Goal: Information Seeking & Learning: Learn about a topic

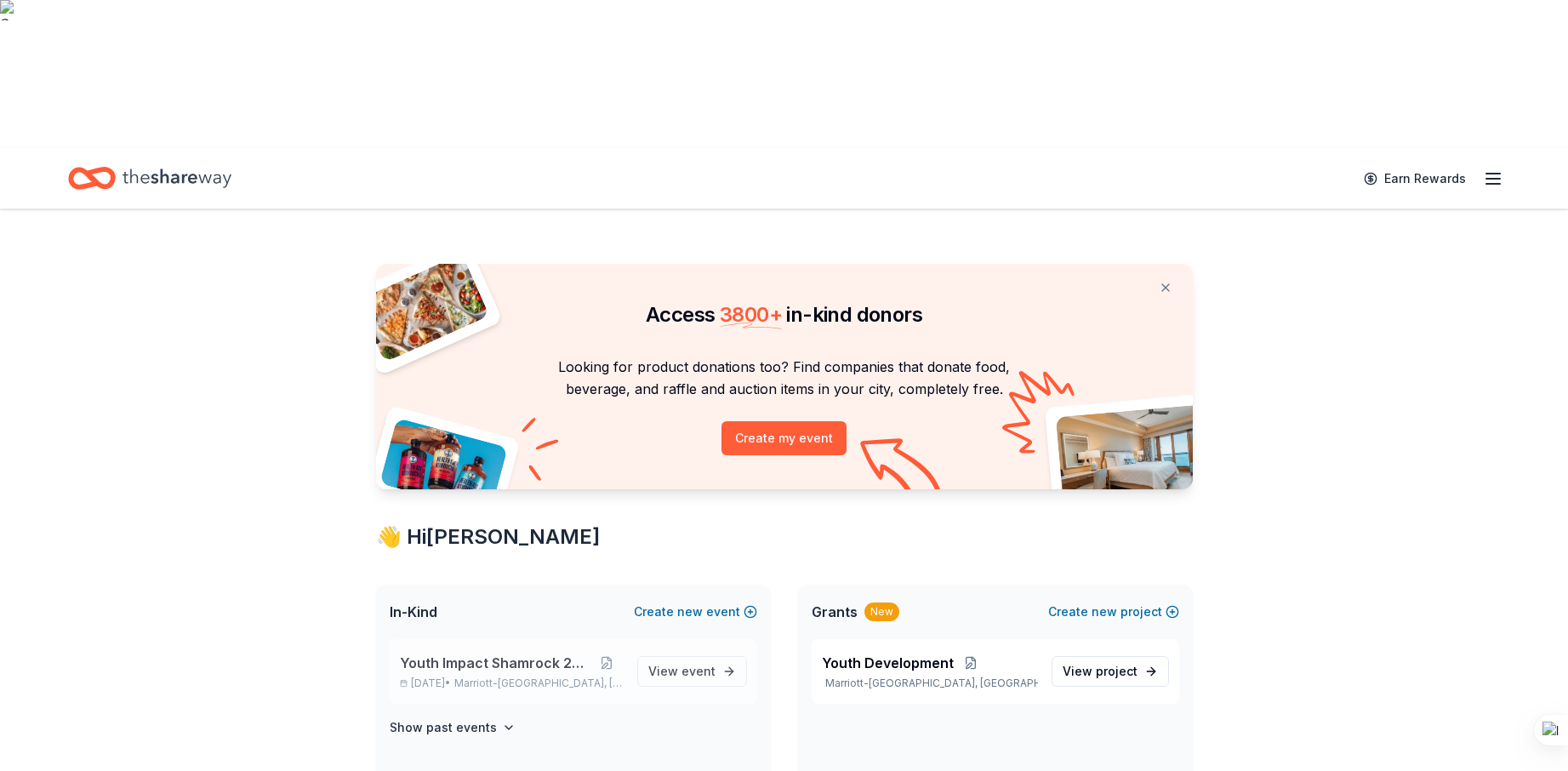
click at [458, 653] on span "Youth Impact Shamrock 2026" at bounding box center [496, 662] width 192 height 20
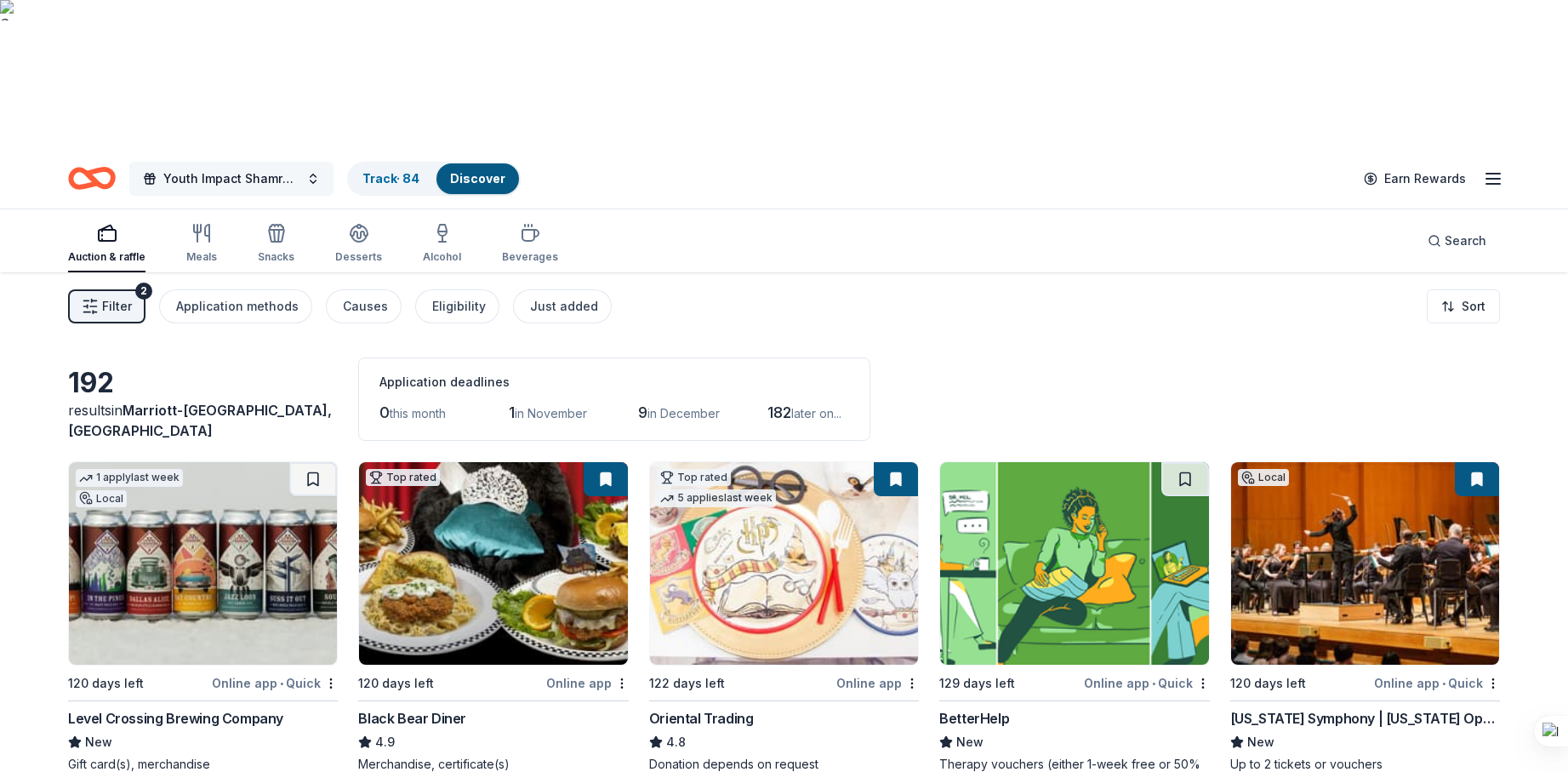
click at [283, 169] on span "Youth Impact Shamrock 2026" at bounding box center [231, 178] width 136 height 20
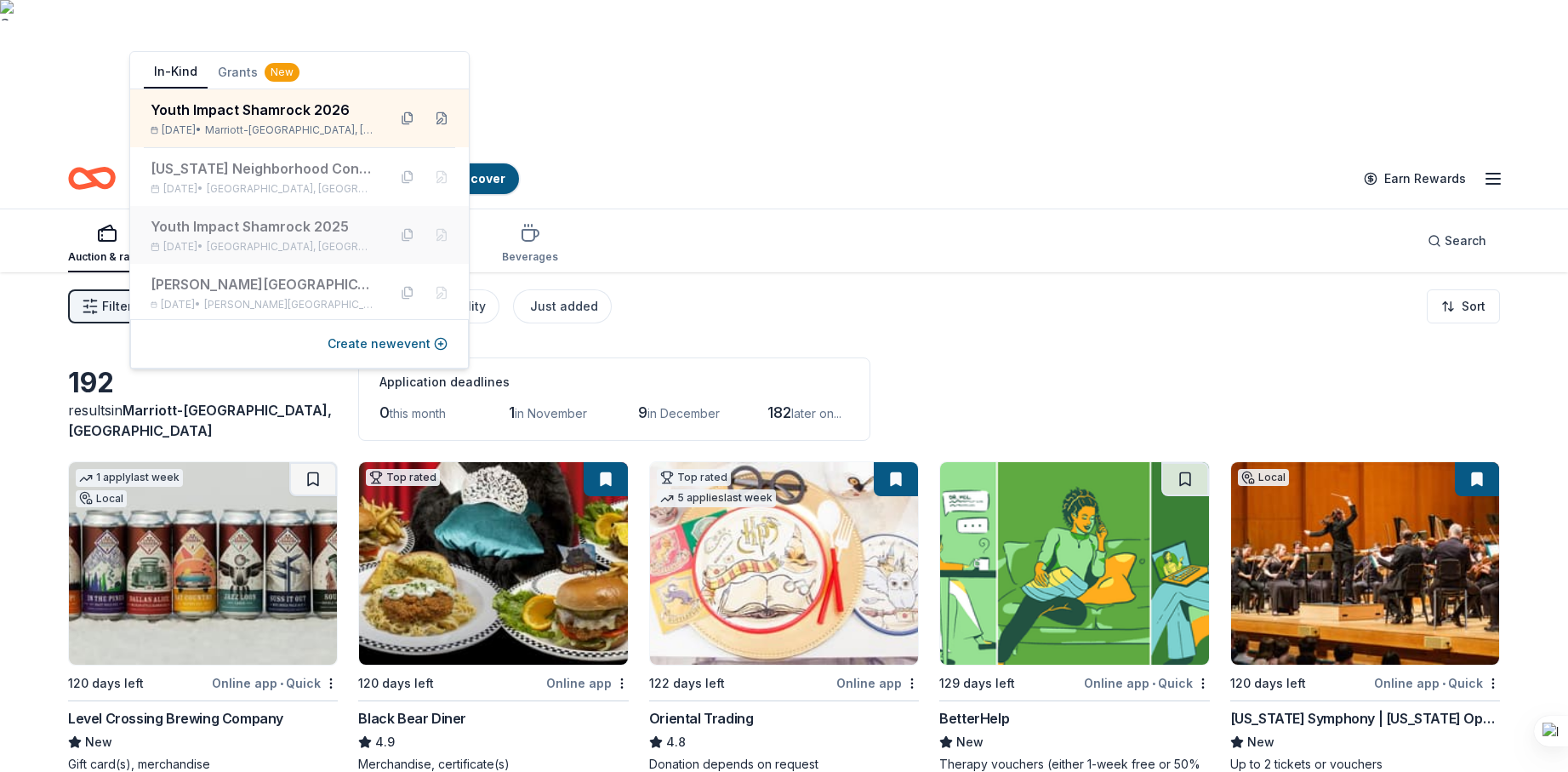
click at [205, 232] on div "Youth Impact Shamrock 2025" at bounding box center [261, 226] width 223 height 20
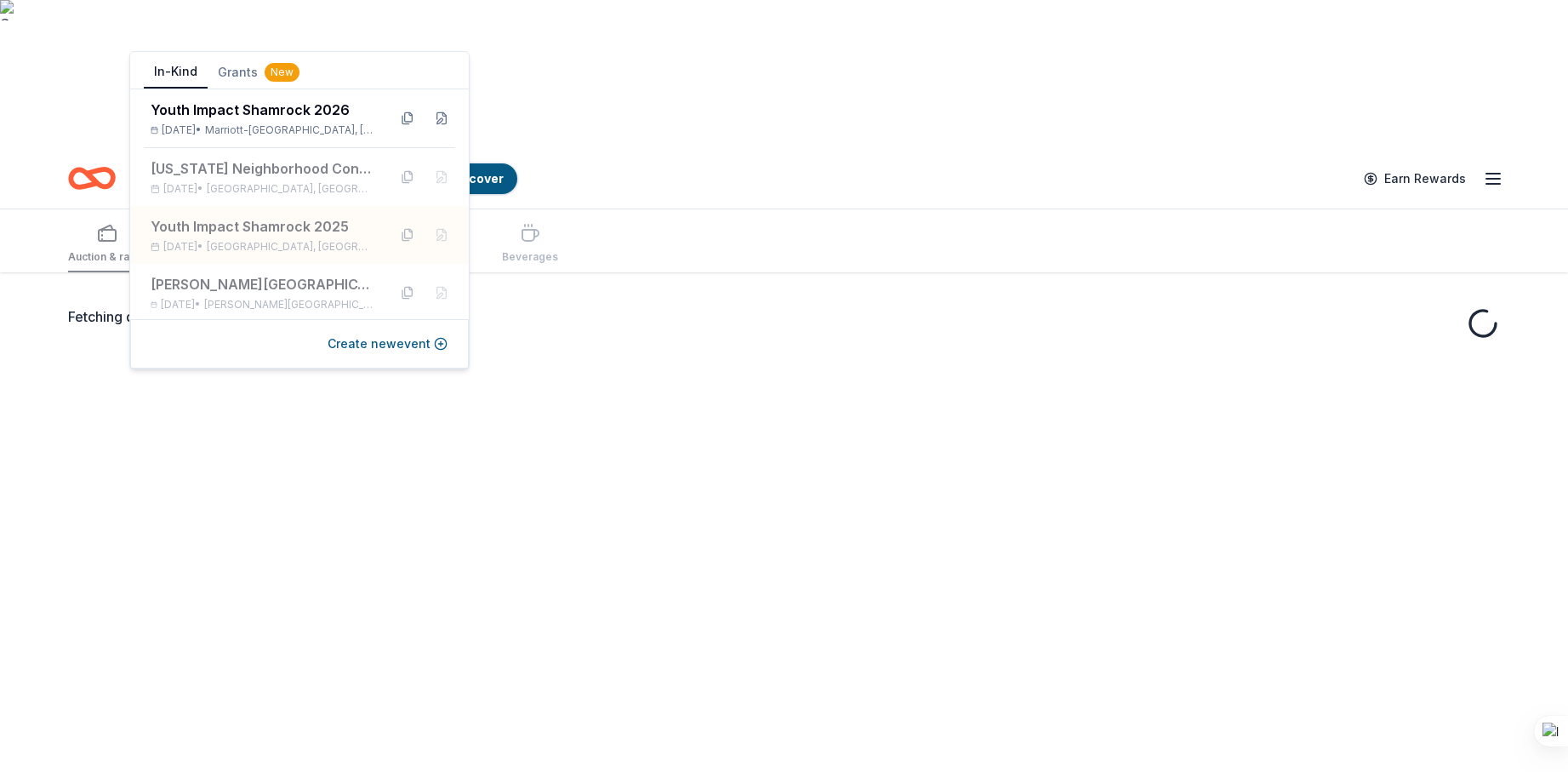
click at [184, 169] on span "Youth Impact Shamrock 2025" at bounding box center [195, 178] width 64 height 20
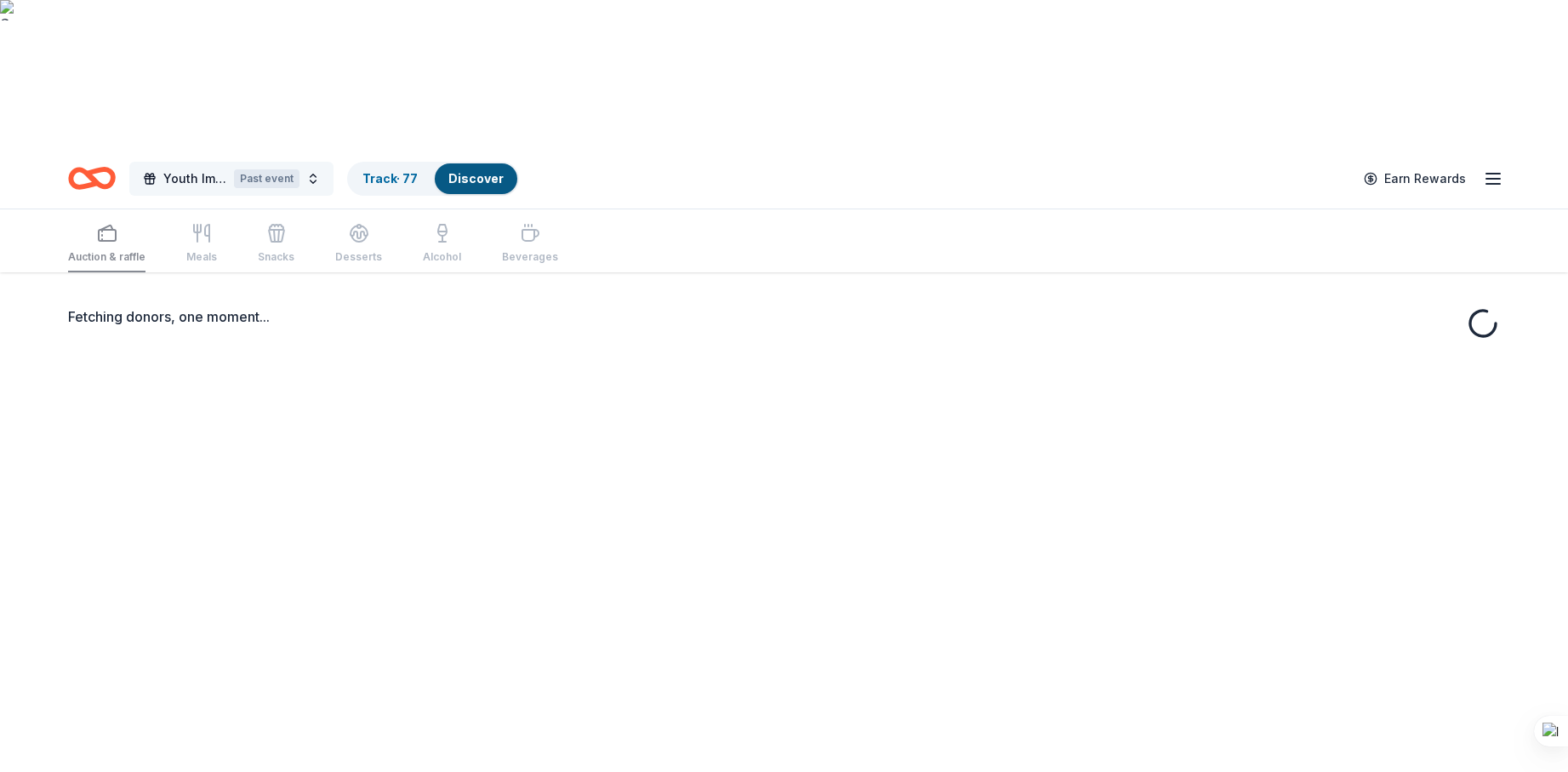
click at [184, 169] on span "Youth Impact Shamrock 2025" at bounding box center [195, 178] width 64 height 20
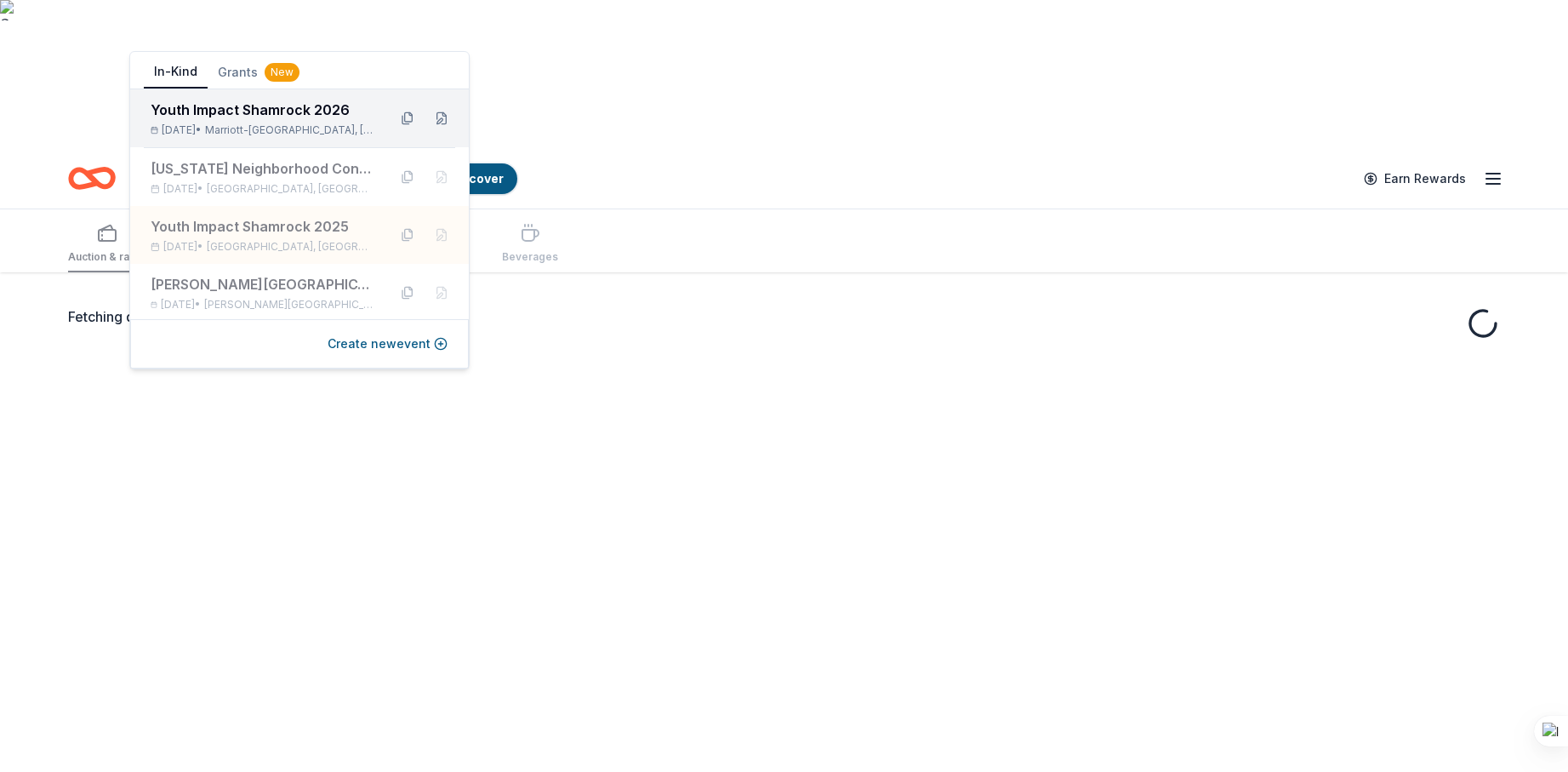
click at [220, 127] on div "Mar 14, 2026 • Marriott-Slaterville, UT" at bounding box center [261, 130] width 223 height 13
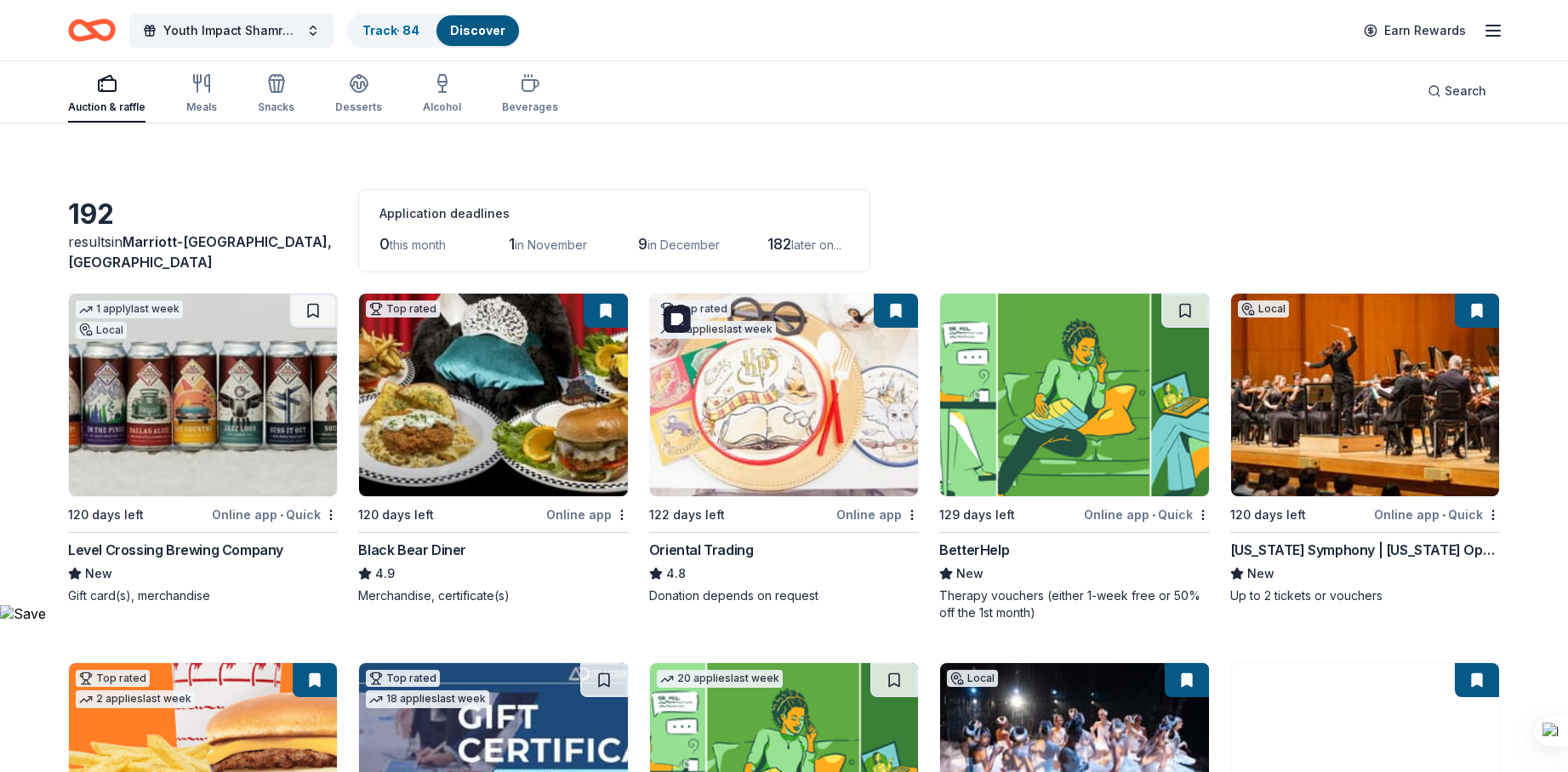
scroll to position [170, 0]
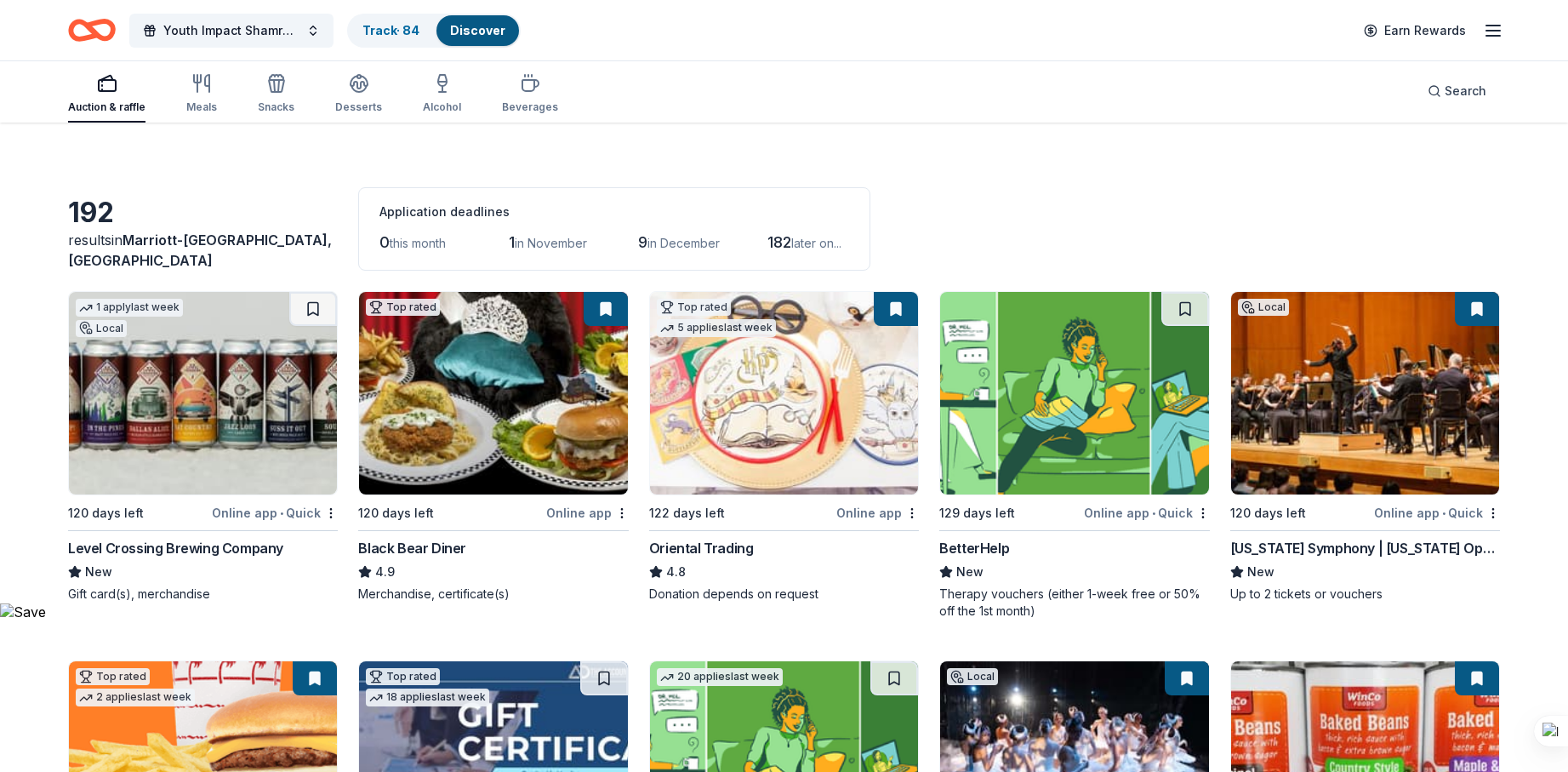
click at [388, 538] on div "Black Bear Diner" at bounding box center [412, 548] width 108 height 20
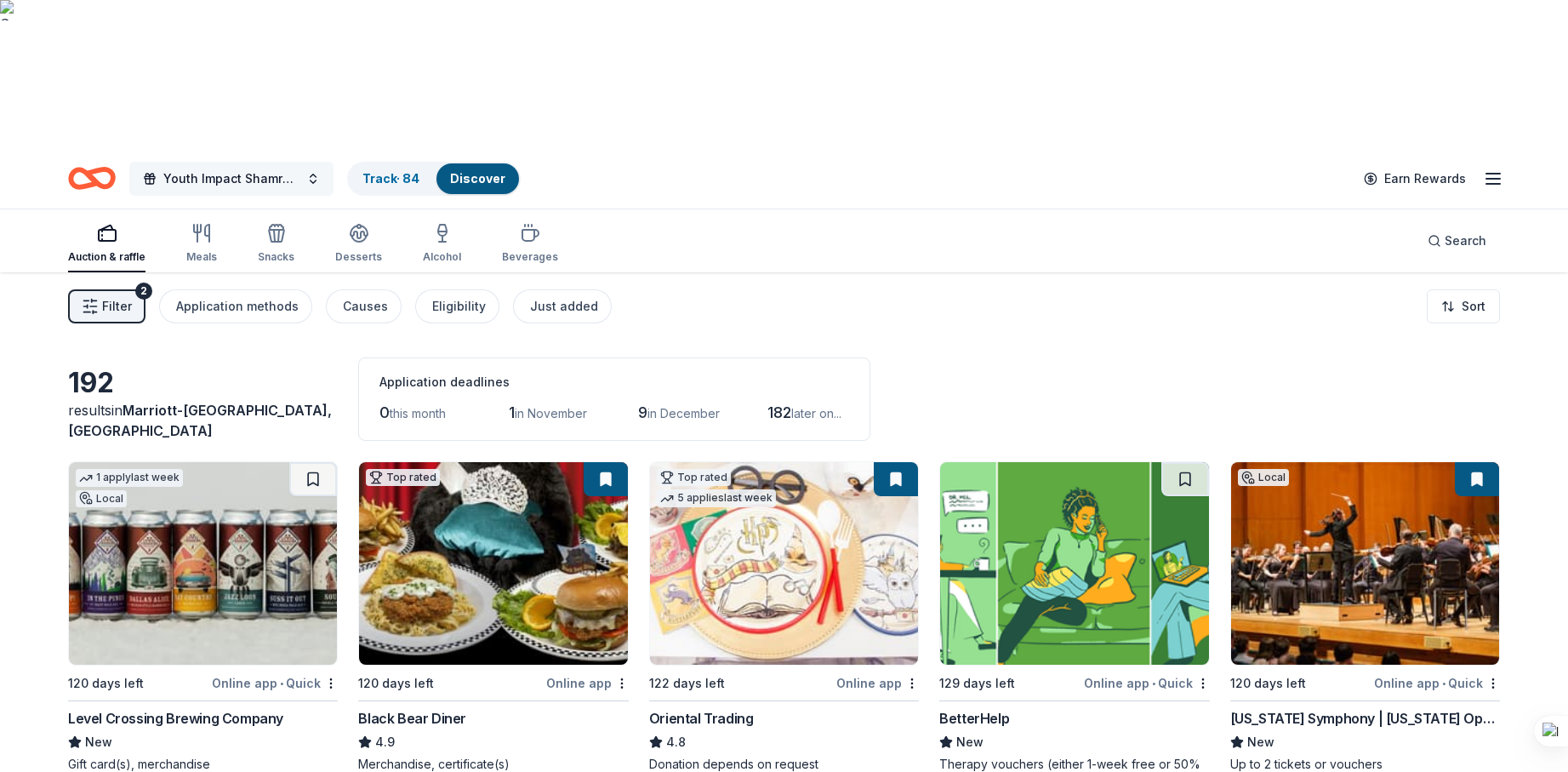
click at [207, 169] on span "Youth Impact Shamrock 2026" at bounding box center [231, 178] width 136 height 20
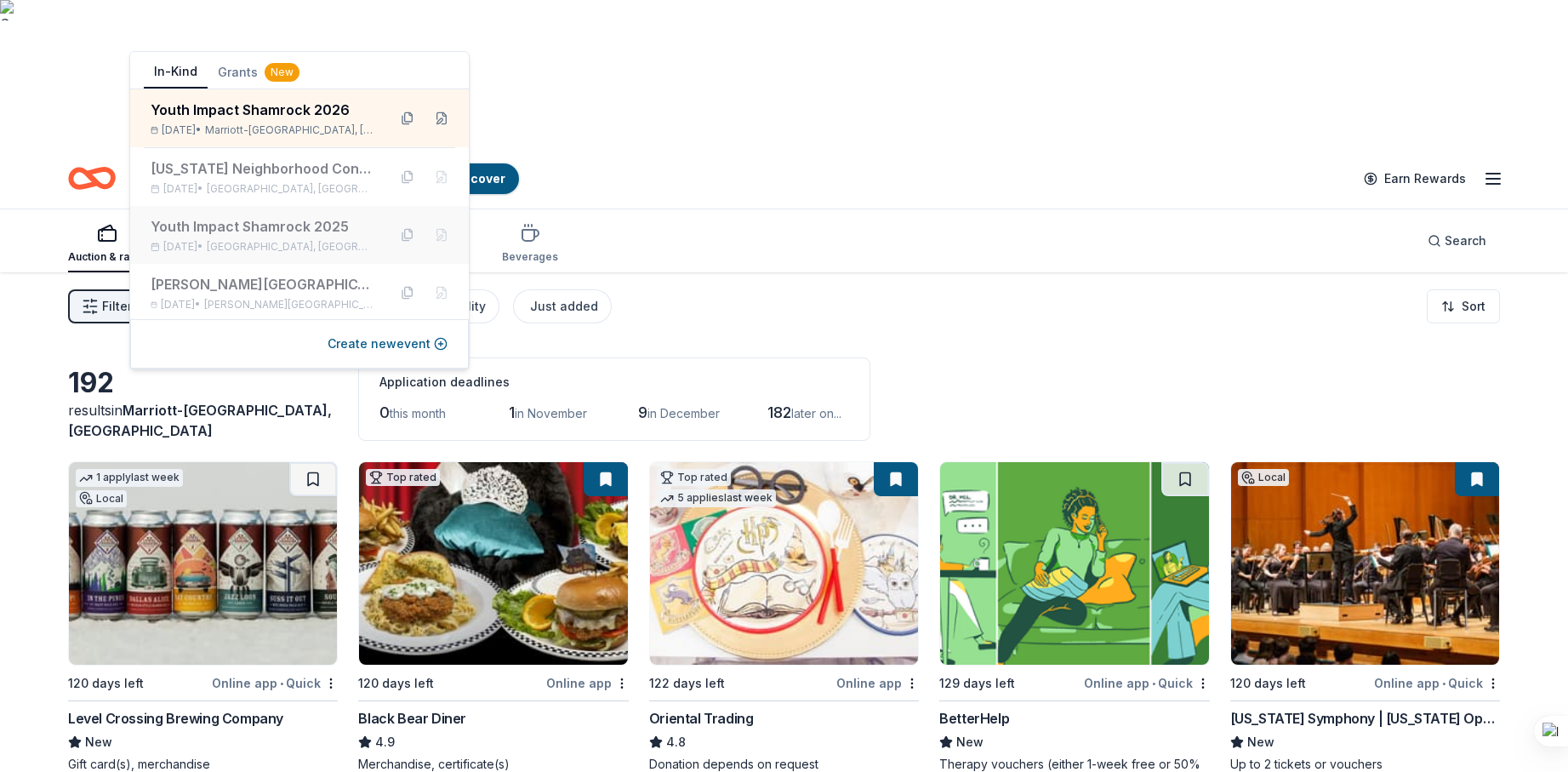
click at [253, 232] on div "Youth Impact Shamrock 2025" at bounding box center [261, 226] width 223 height 20
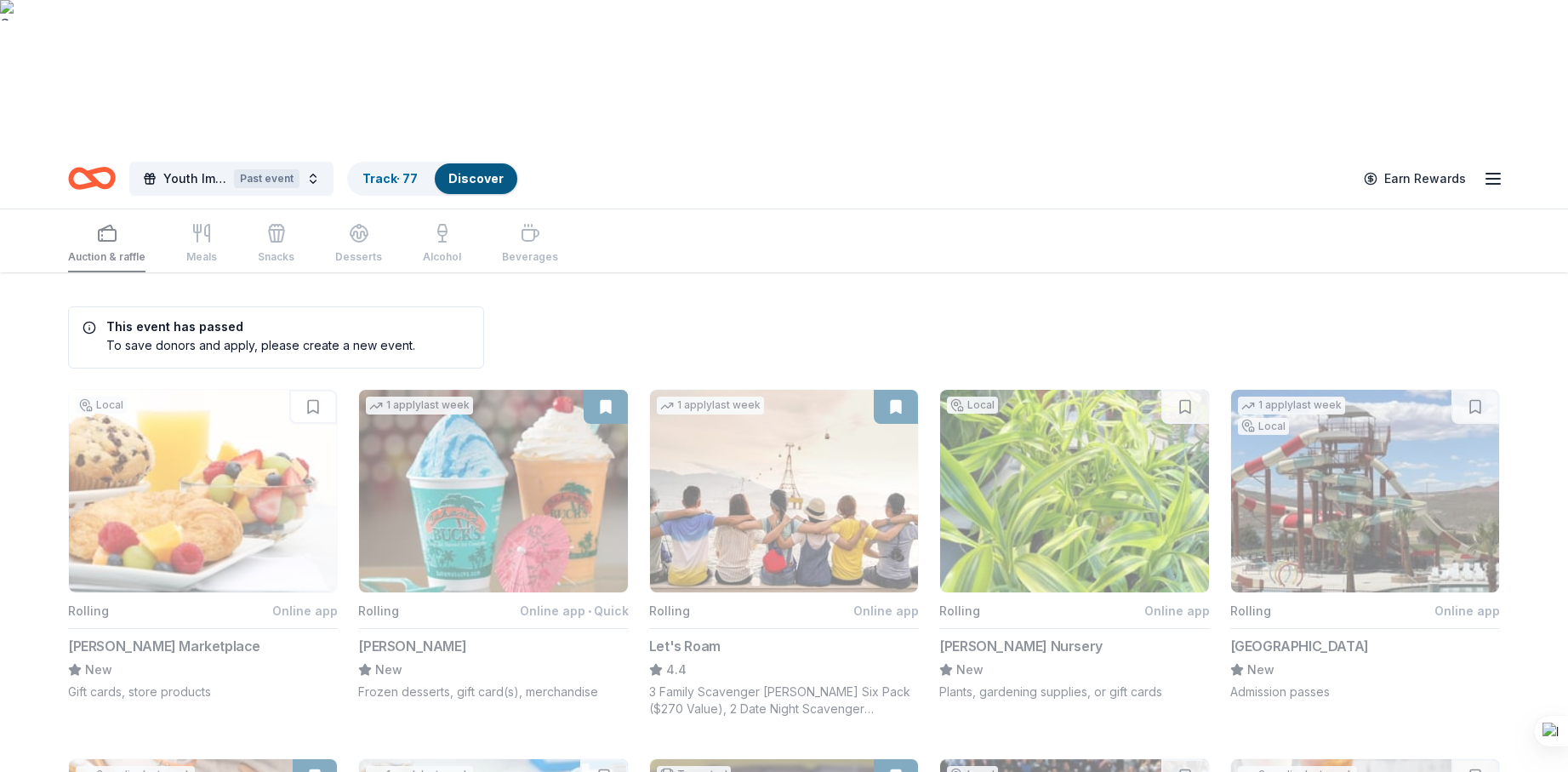
click at [381, 171] on link "Track · 77" at bounding box center [390, 178] width 56 height 14
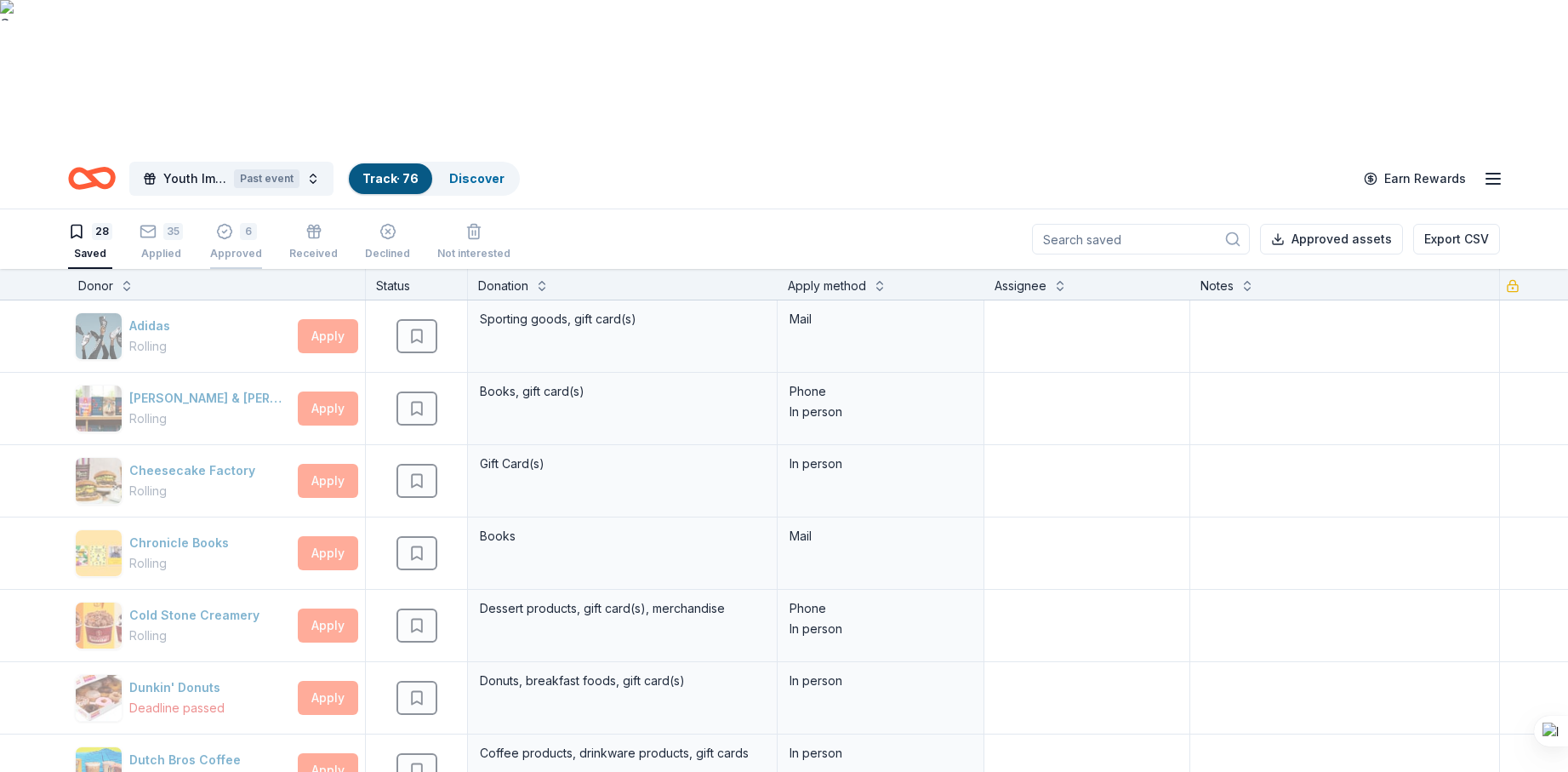
click at [232, 223] on div "6 Approved" at bounding box center [236, 241] width 52 height 37
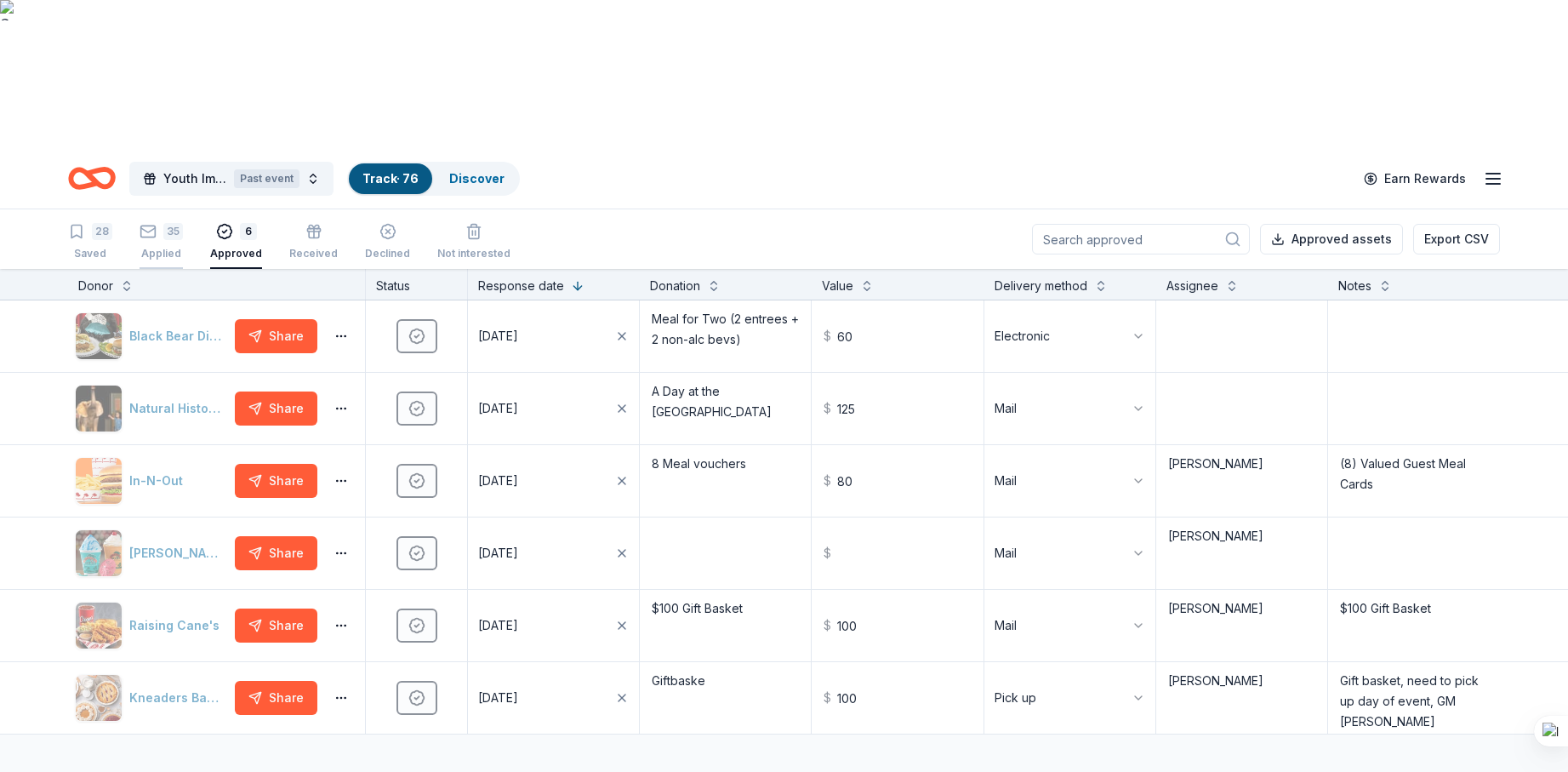
click at [153, 223] on div "35 Applied" at bounding box center [161, 241] width 43 height 37
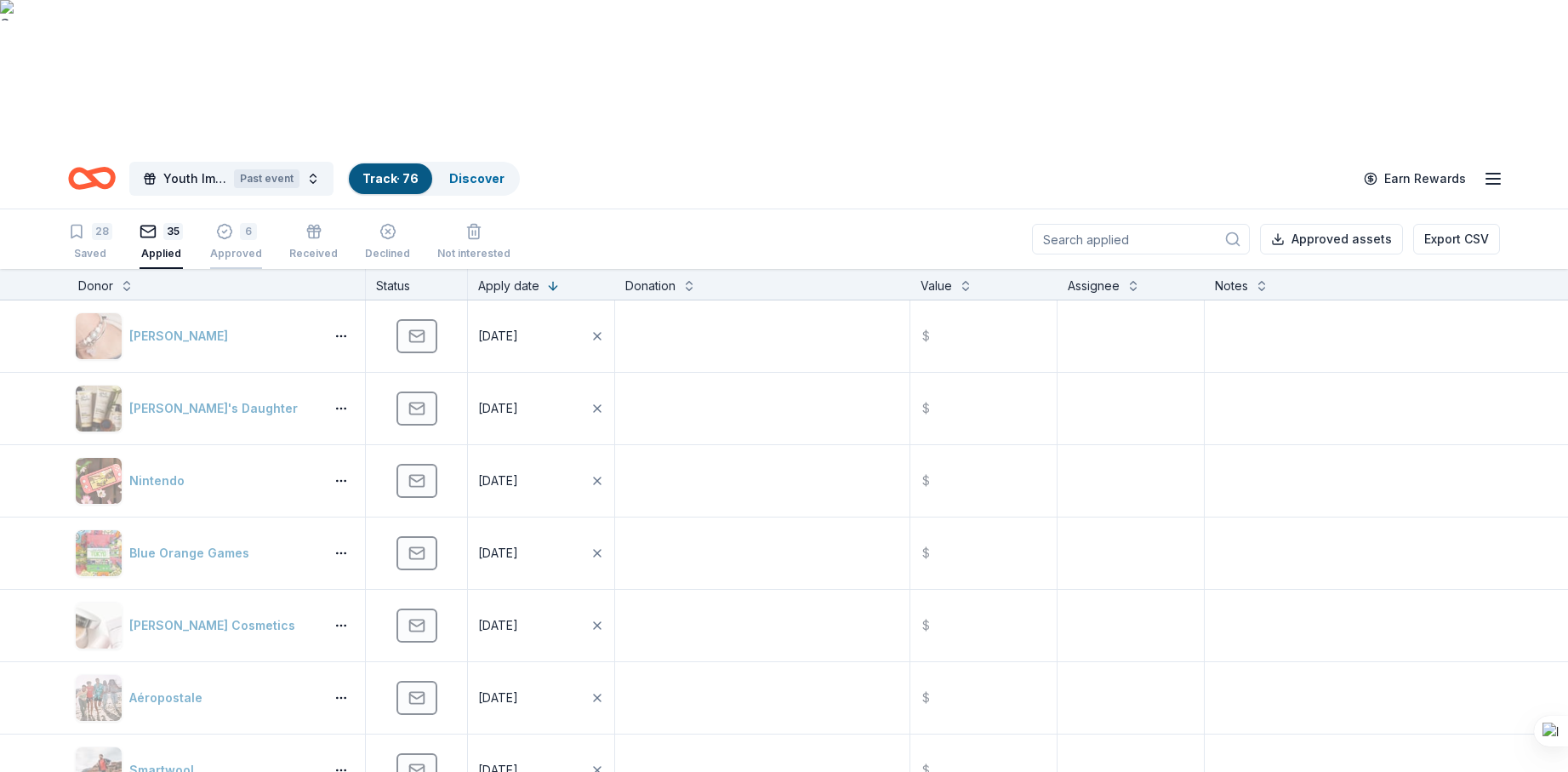
click at [234, 246] on div "Approved" at bounding box center [236, 253] width 52 height 13
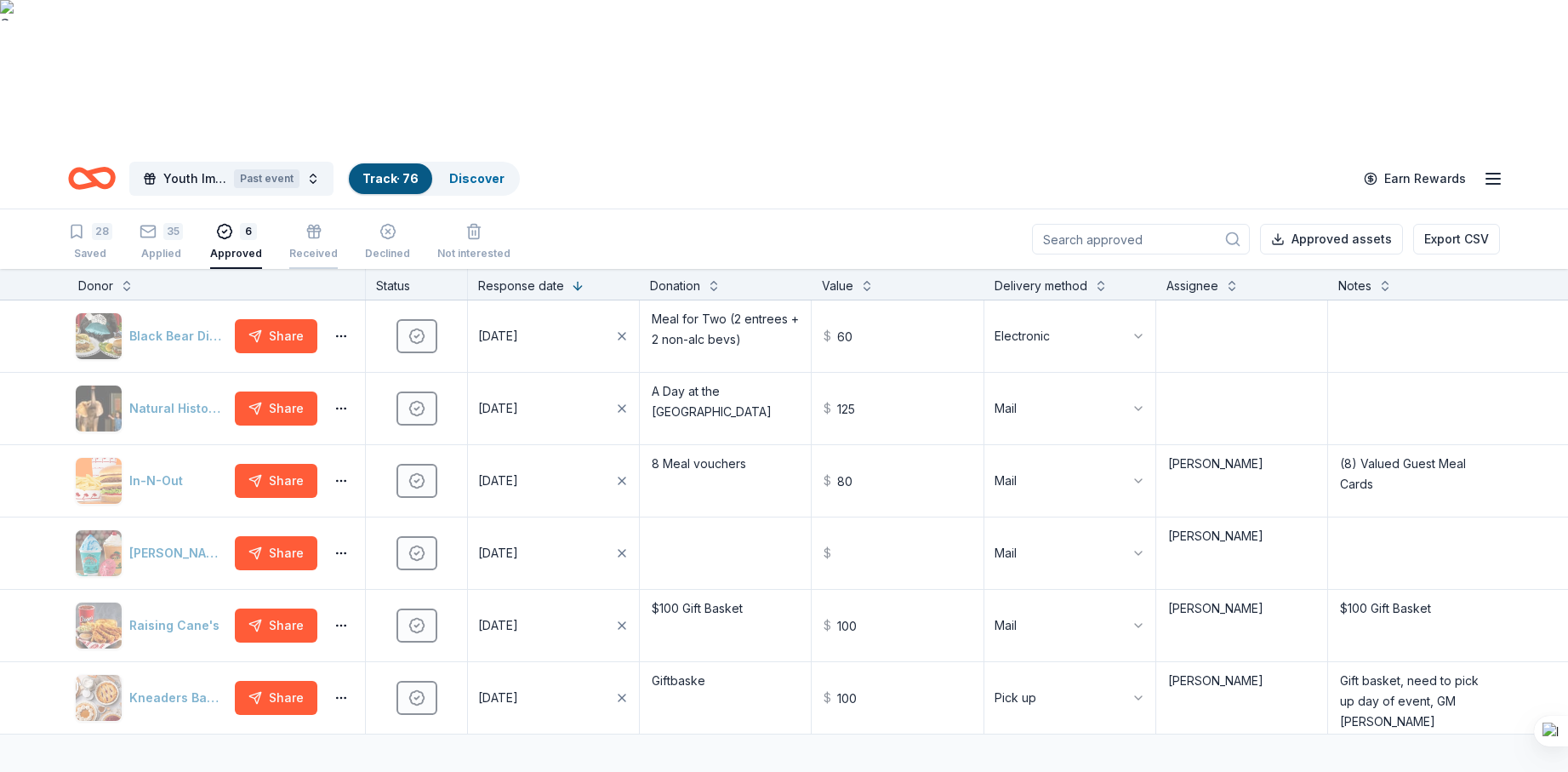
click at [300, 246] on div "Received" at bounding box center [313, 253] width 49 height 13
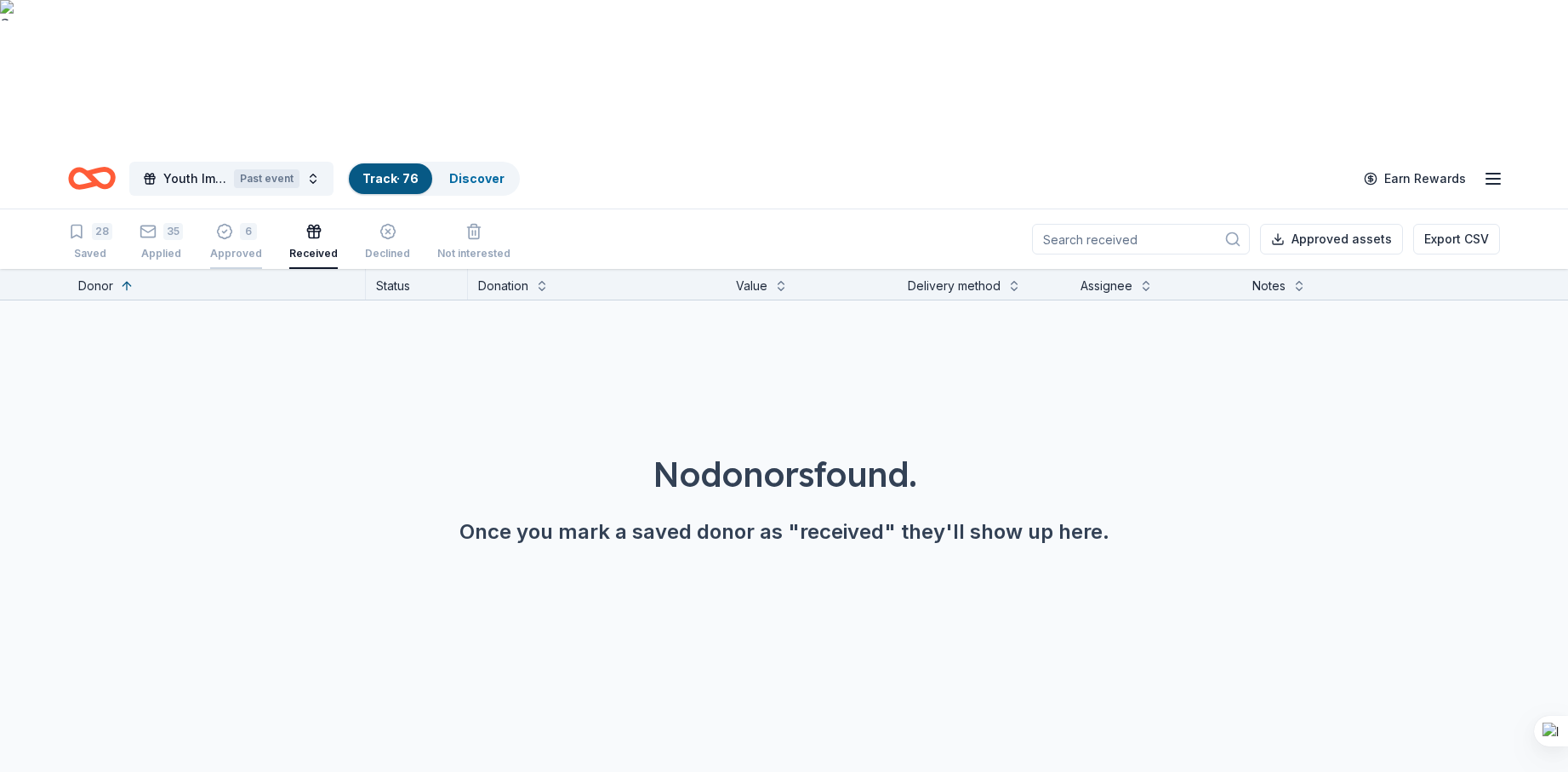
click at [228, 246] on div "Approved" at bounding box center [236, 253] width 52 height 13
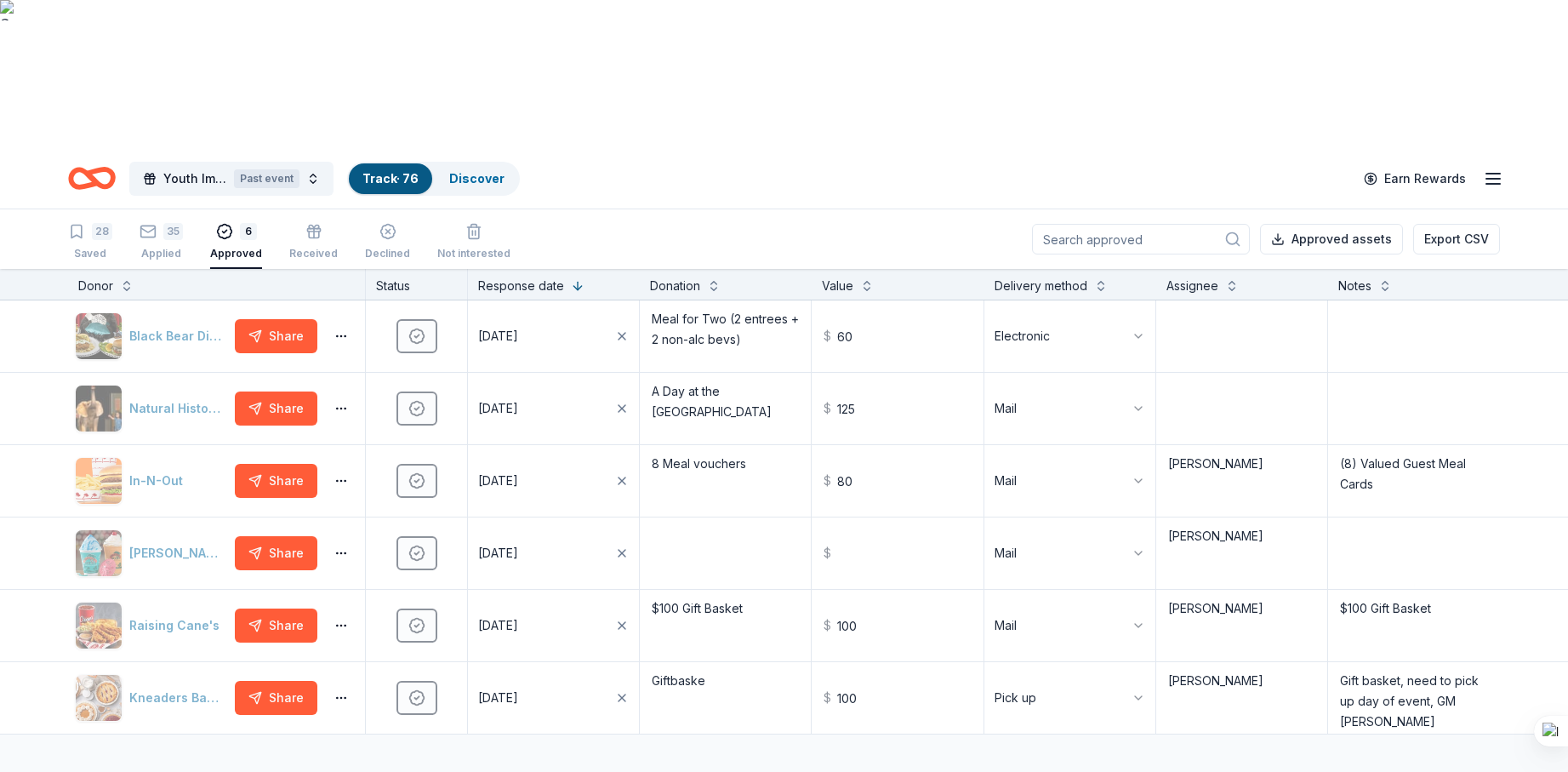
click at [101, 158] on icon "Home" at bounding box center [92, 178] width 48 height 40
click at [190, 169] on span "Youth Impact Shamrock 2025" at bounding box center [195, 178] width 64 height 20
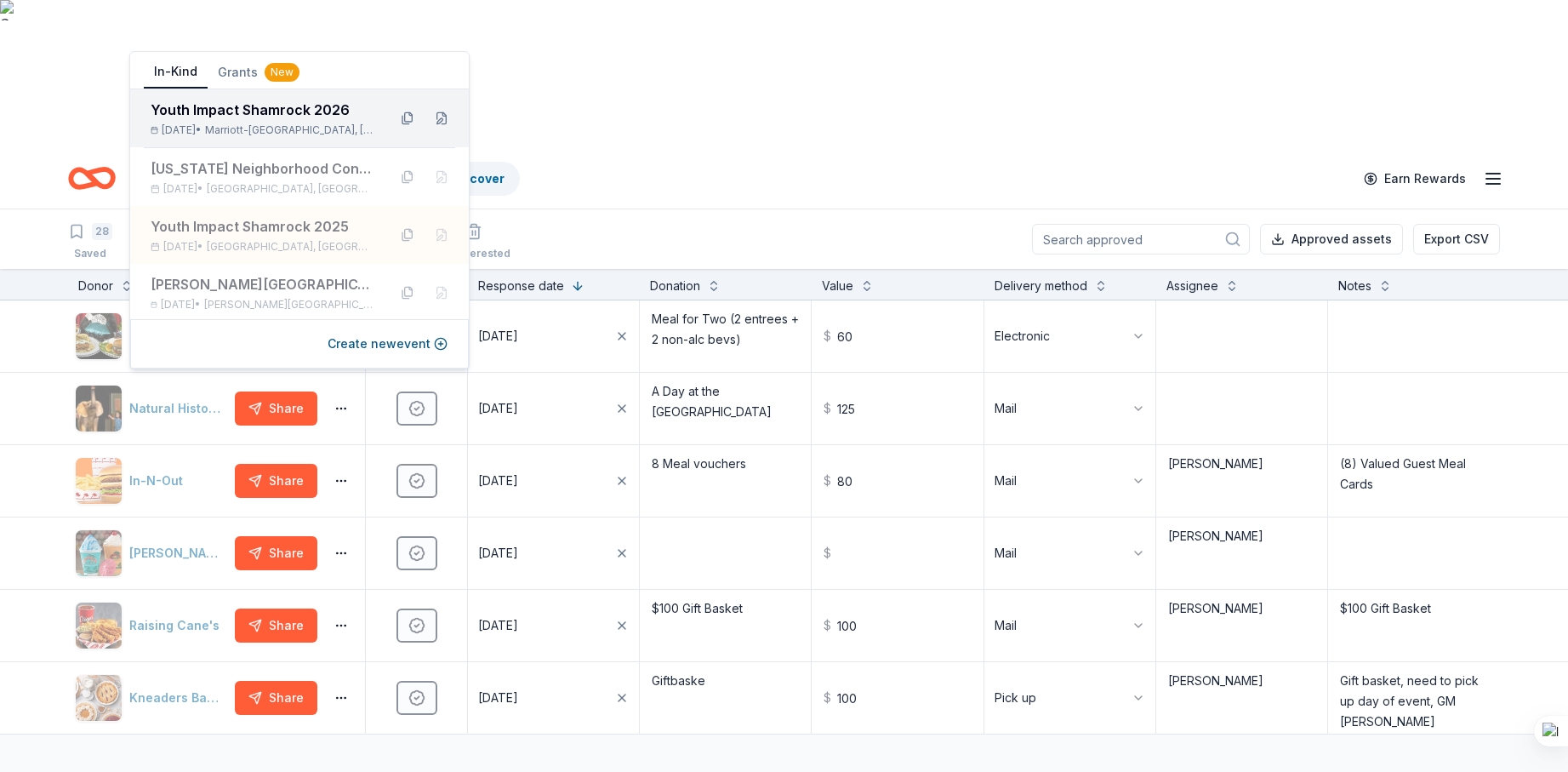
click at [204, 124] on div "Mar 14, 2026 • Marriott-Slaterville, UT" at bounding box center [261, 130] width 223 height 13
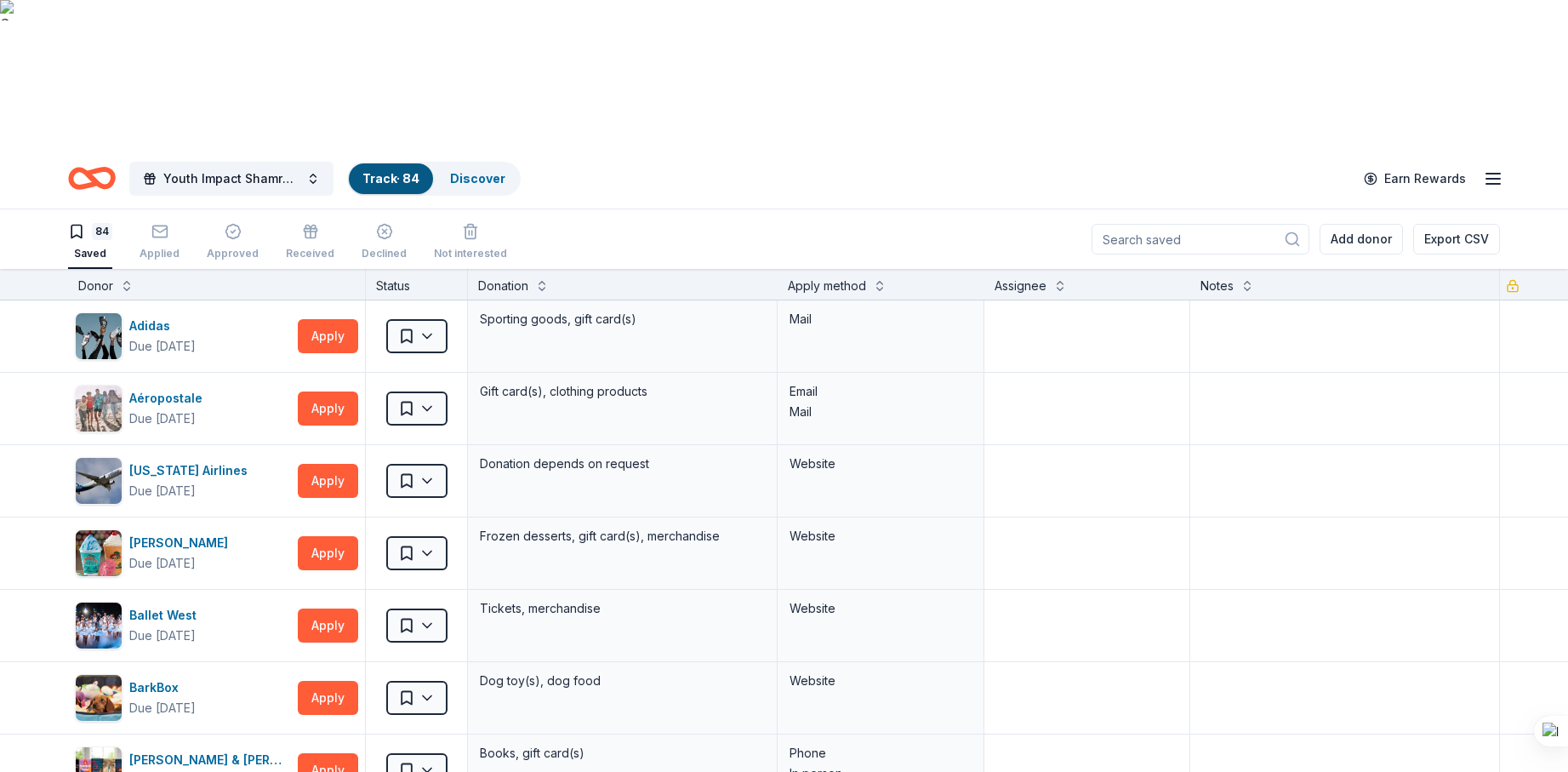
click at [601, 209] on div "84 Saved Applied Approved Received Declined Not interested Add donor Export CSV" at bounding box center [784, 238] width 1432 height 59
click at [88, 170] on icon "Home" at bounding box center [100, 178] width 27 height 17
click at [485, 171] on link "Discover" at bounding box center [478, 178] width 56 height 14
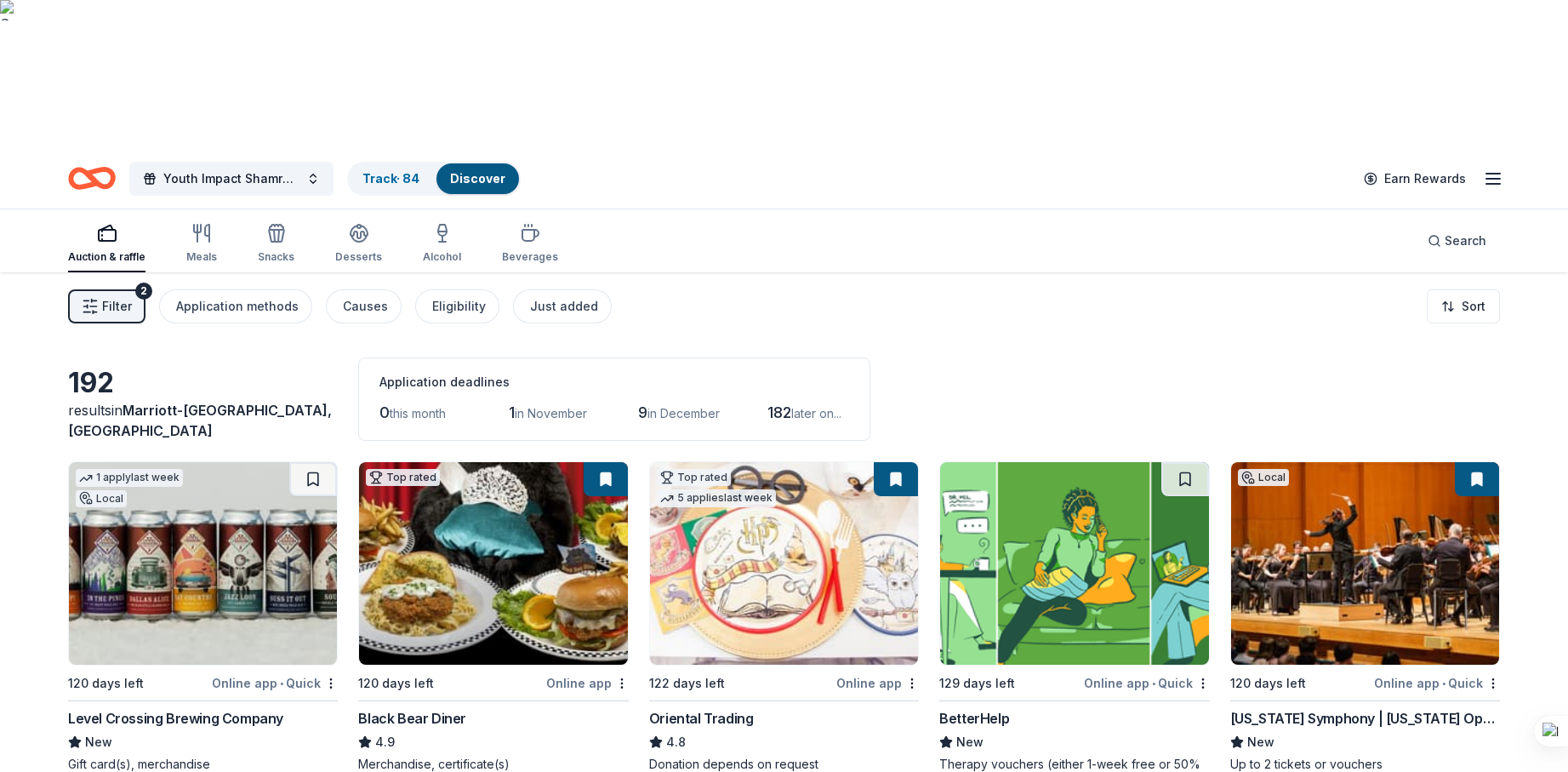
click at [1491, 169] on icon "button" at bounding box center [1493, 178] width 20 height 20
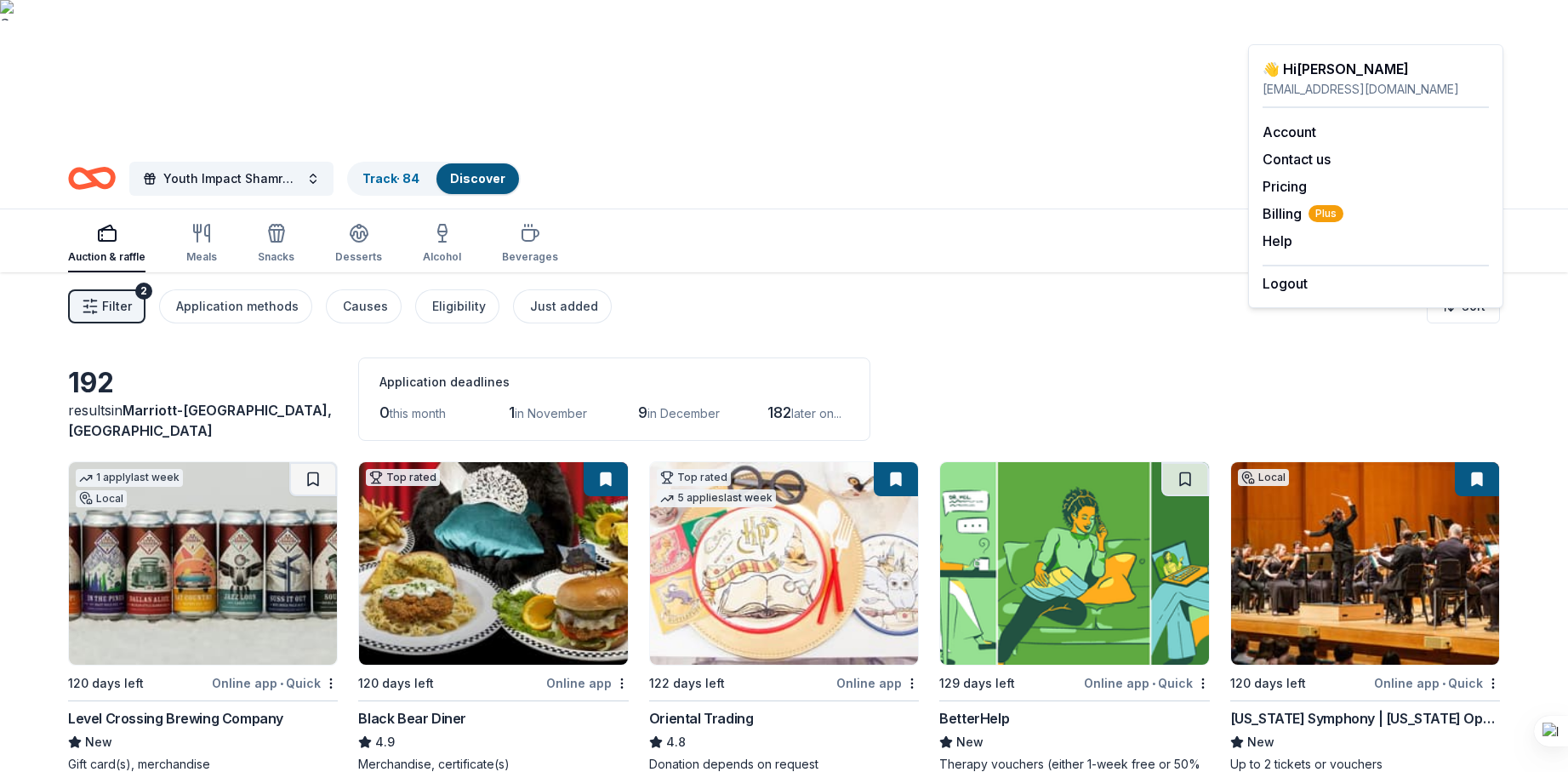
click at [103, 158] on icon "Home" at bounding box center [92, 178] width 48 height 40
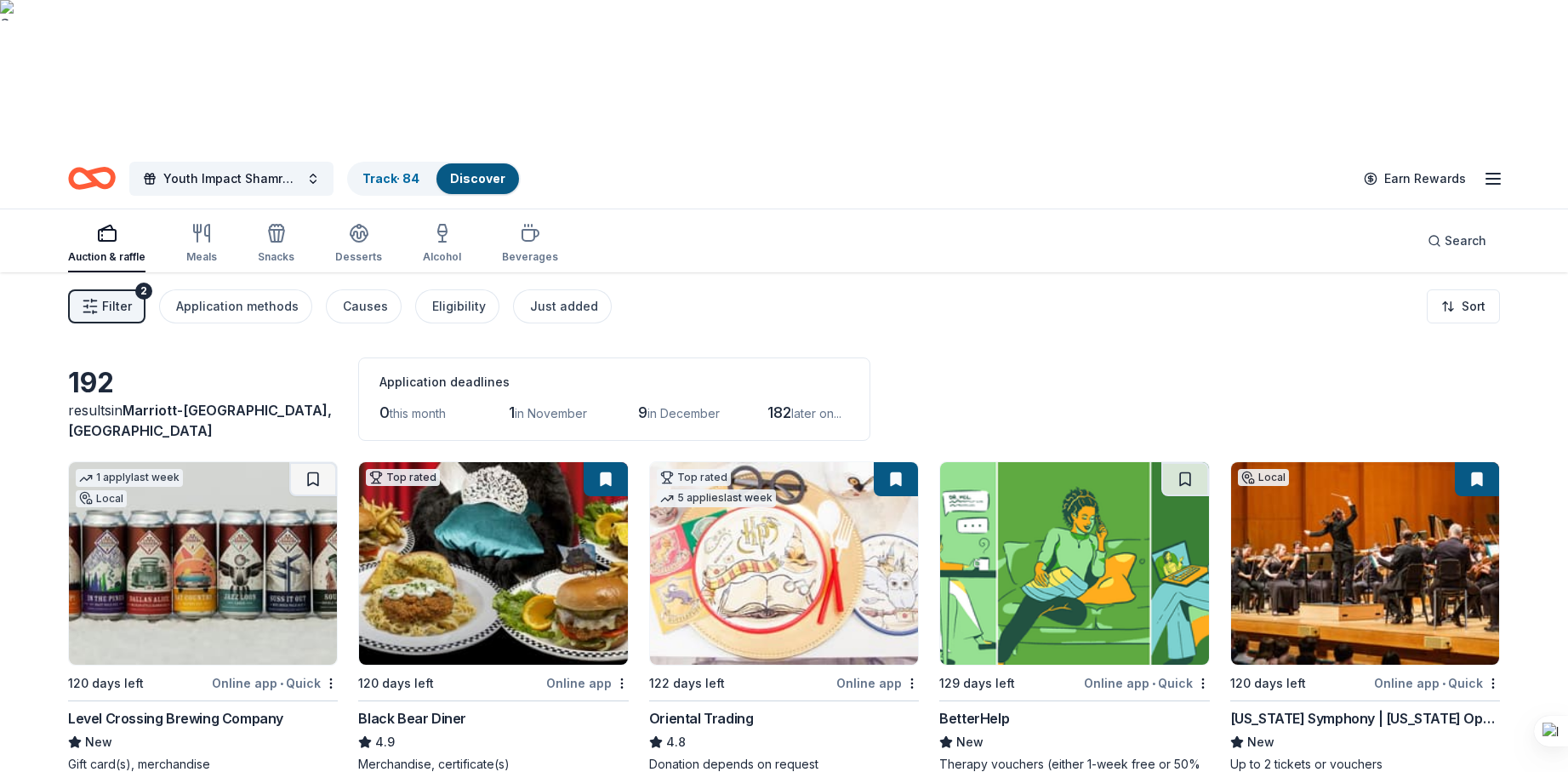
click at [93, 170] on icon "Home" at bounding box center [100, 178] width 27 height 17
click at [688, 272] on div "Filter 2 Application methods Causes Eligibility Just added Sort" at bounding box center [784, 306] width 1568 height 68
click at [82, 158] on icon "Home" at bounding box center [92, 178] width 48 height 40
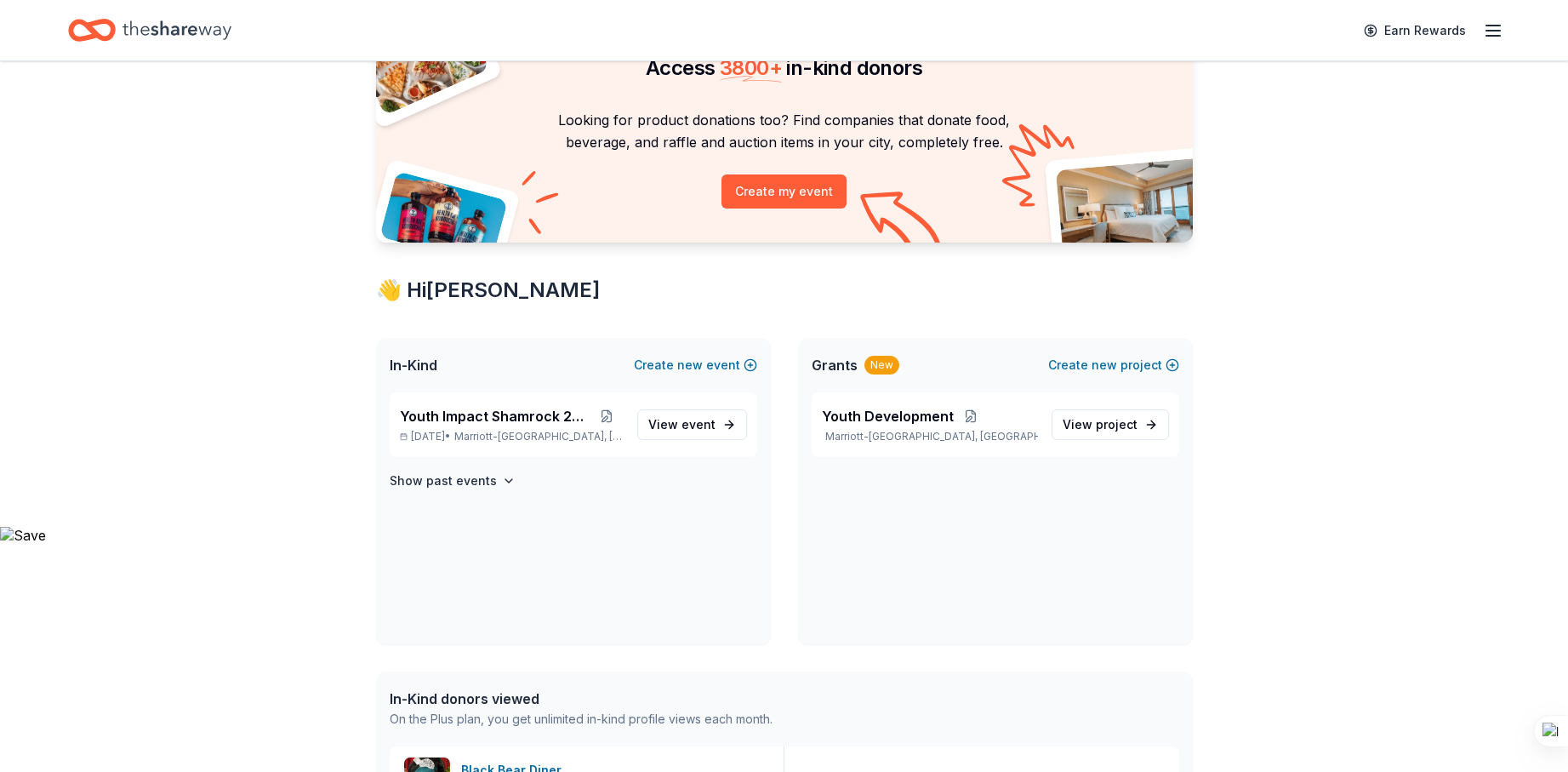
scroll to position [255, 0]
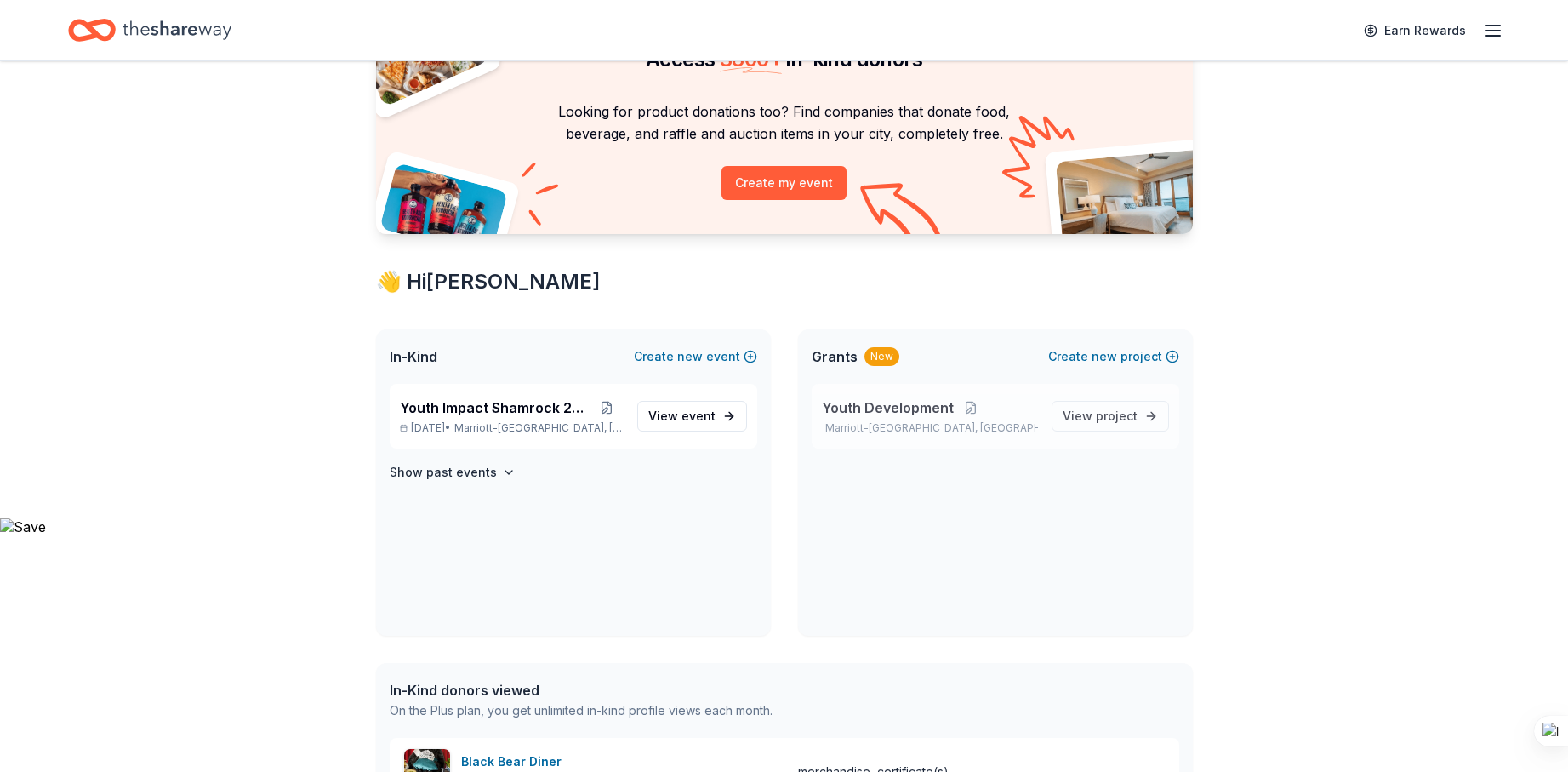
click at [845, 397] on span "Youth Development" at bounding box center [887, 407] width 132 height 20
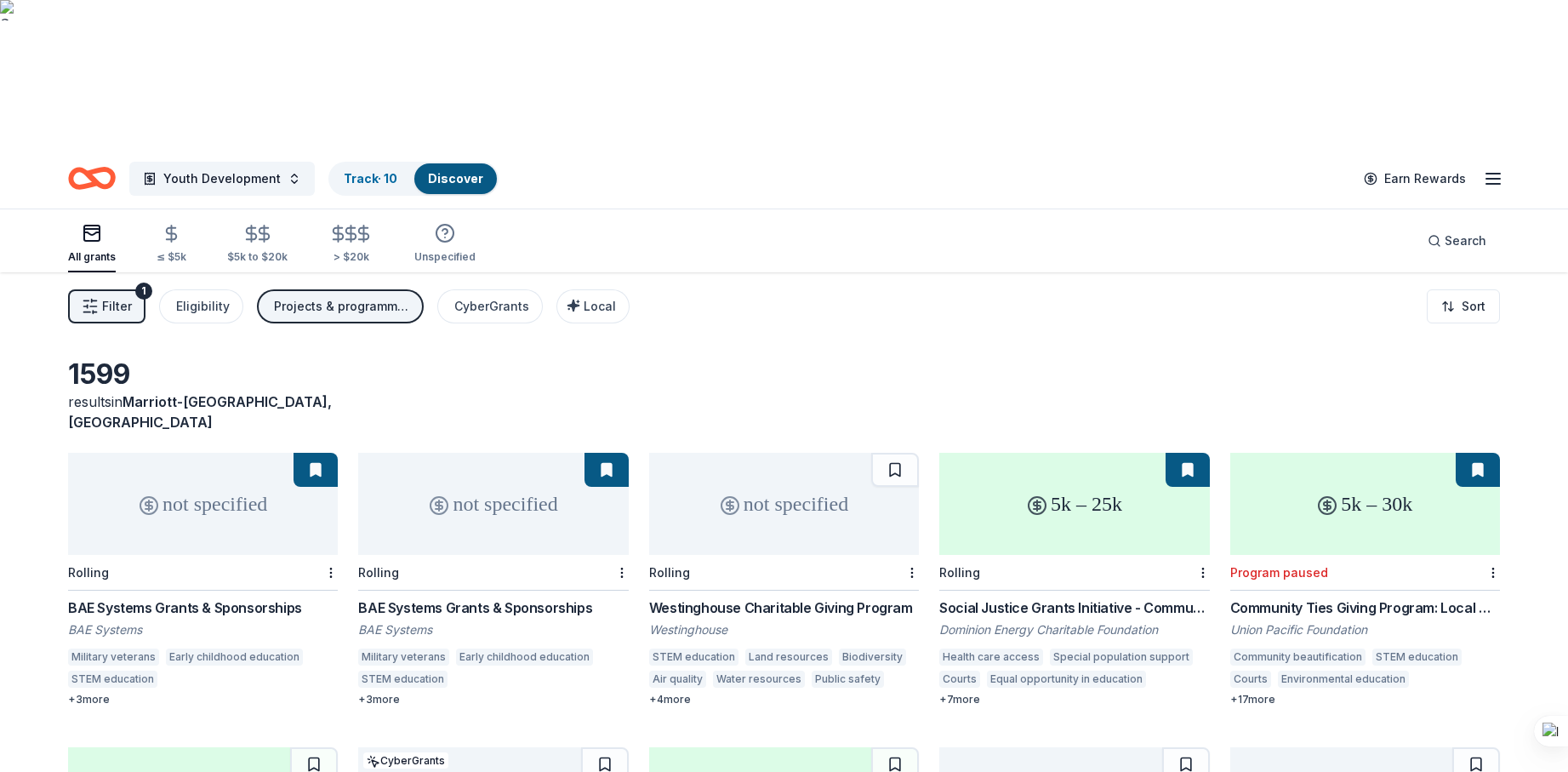
click at [1490, 173] on line "button" at bounding box center [1493, 173] width 13 height 0
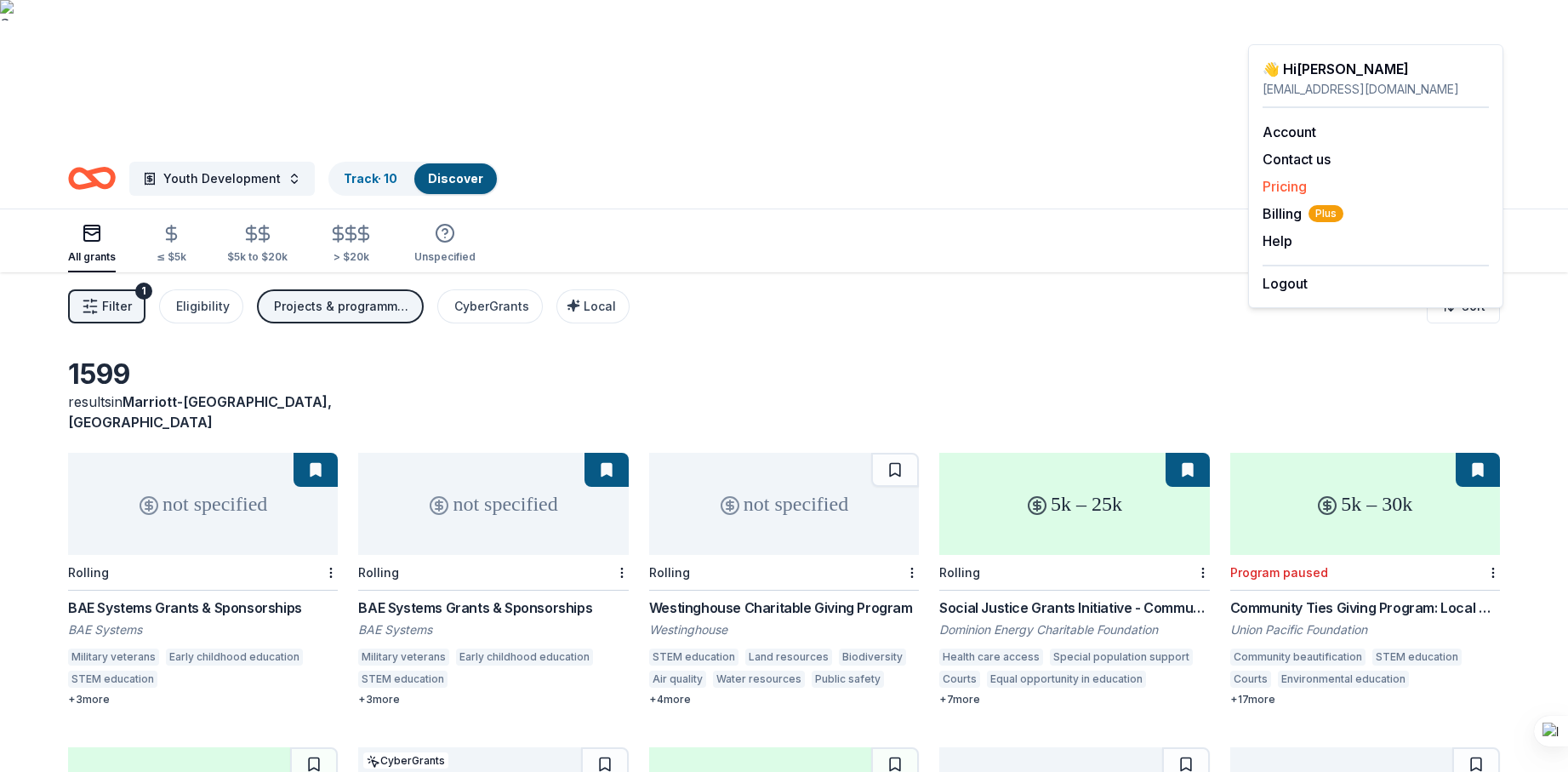
click at [1280, 185] on link "Pricing" at bounding box center [1284, 185] width 44 height 17
click at [1298, 213] on span "Billing Plus" at bounding box center [1303, 213] width 81 height 20
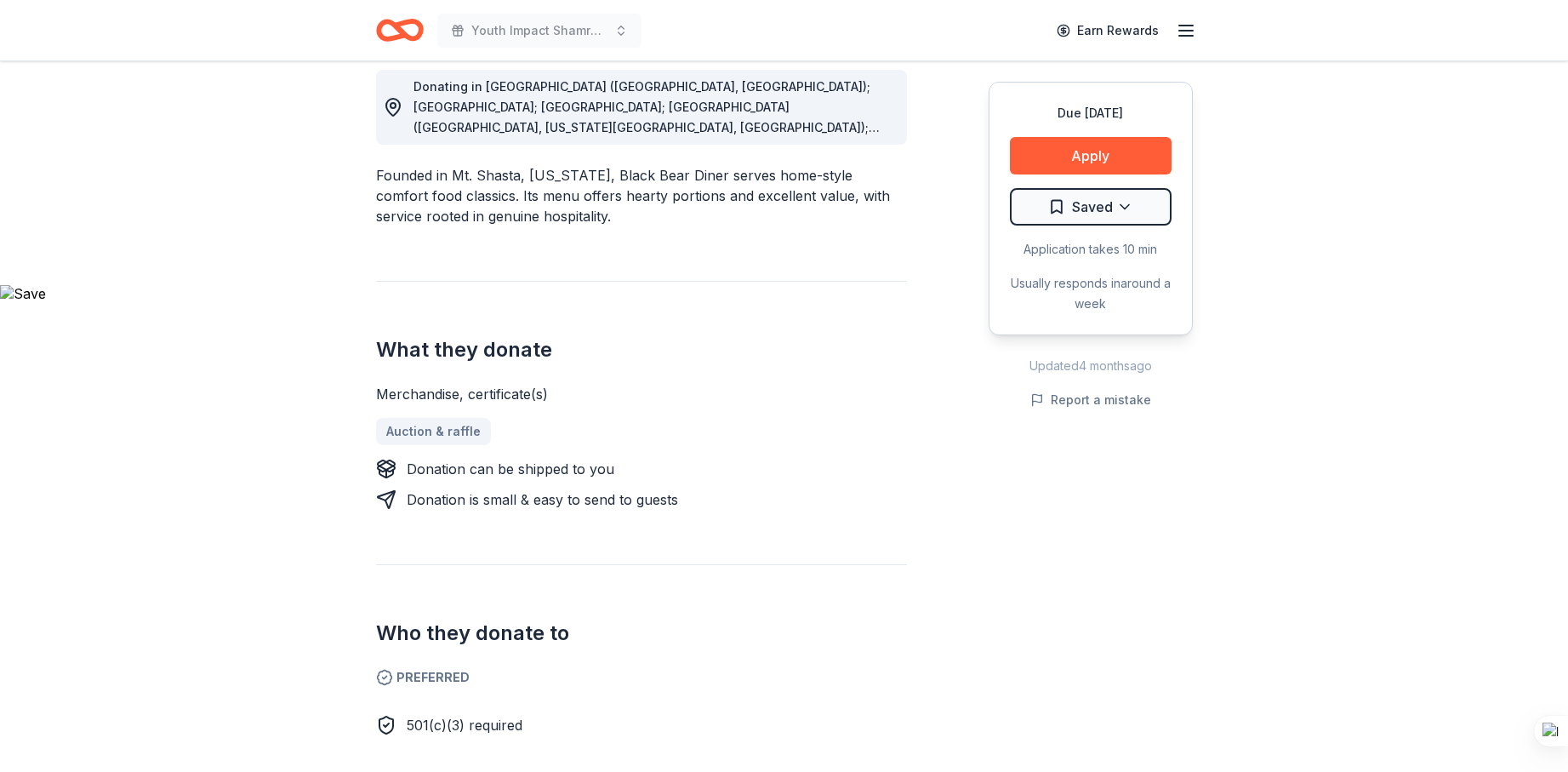
scroll to position [426, 0]
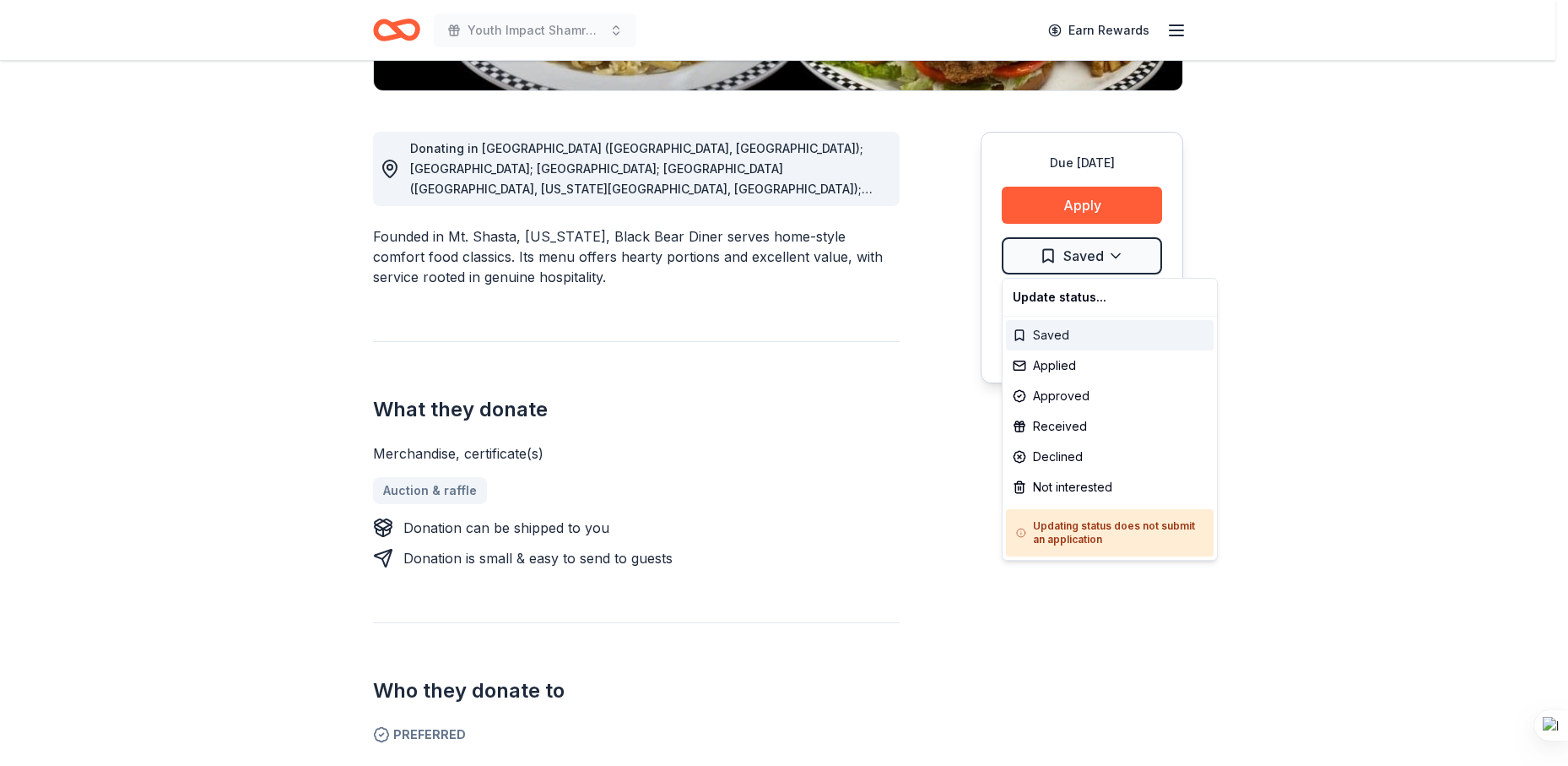
click at [1041, 339] on div "Saved" at bounding box center [1109, 335] width 208 height 31
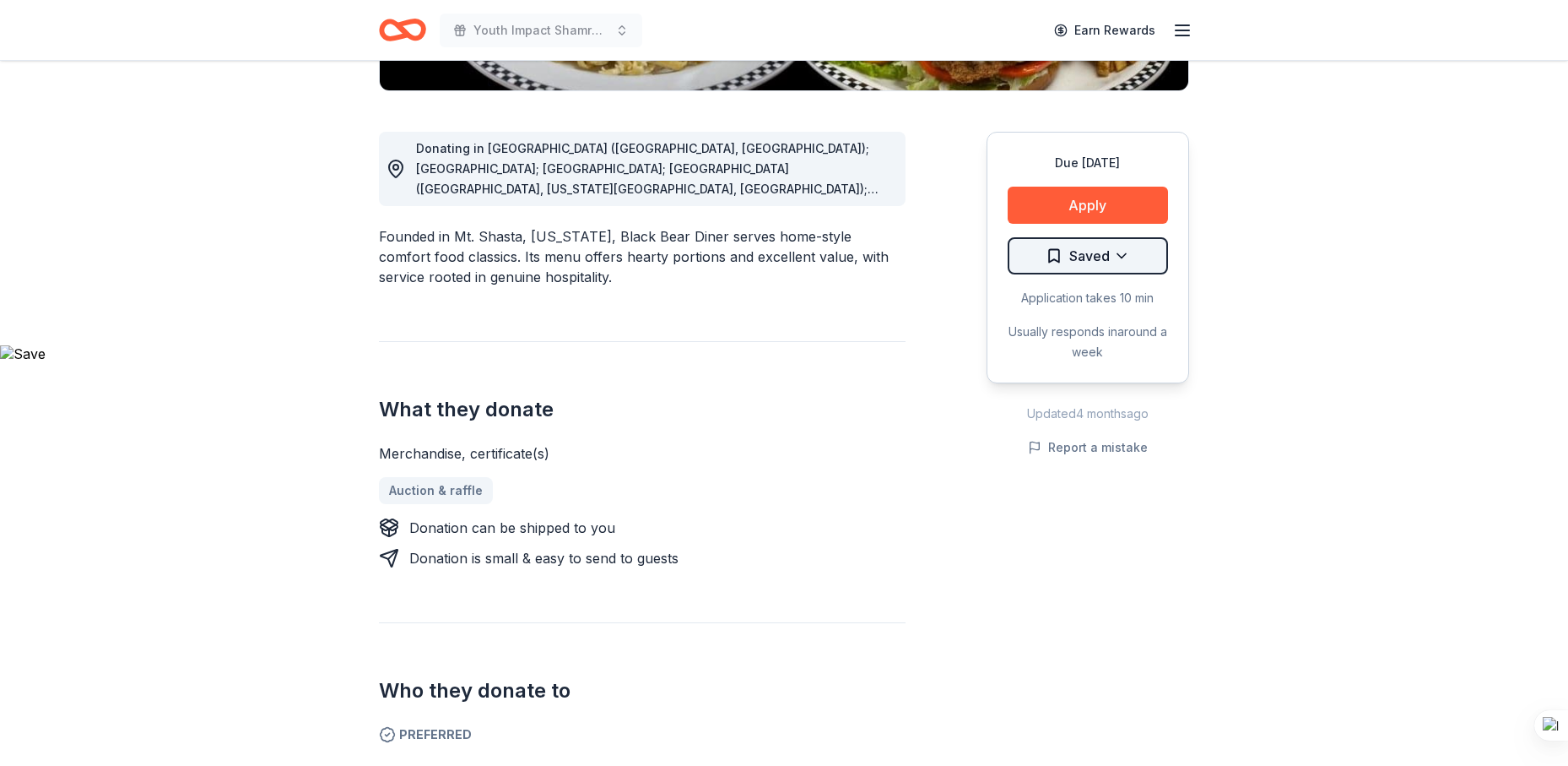
click at [1082, 200] on button "Apply" at bounding box center [1081, 205] width 160 height 37
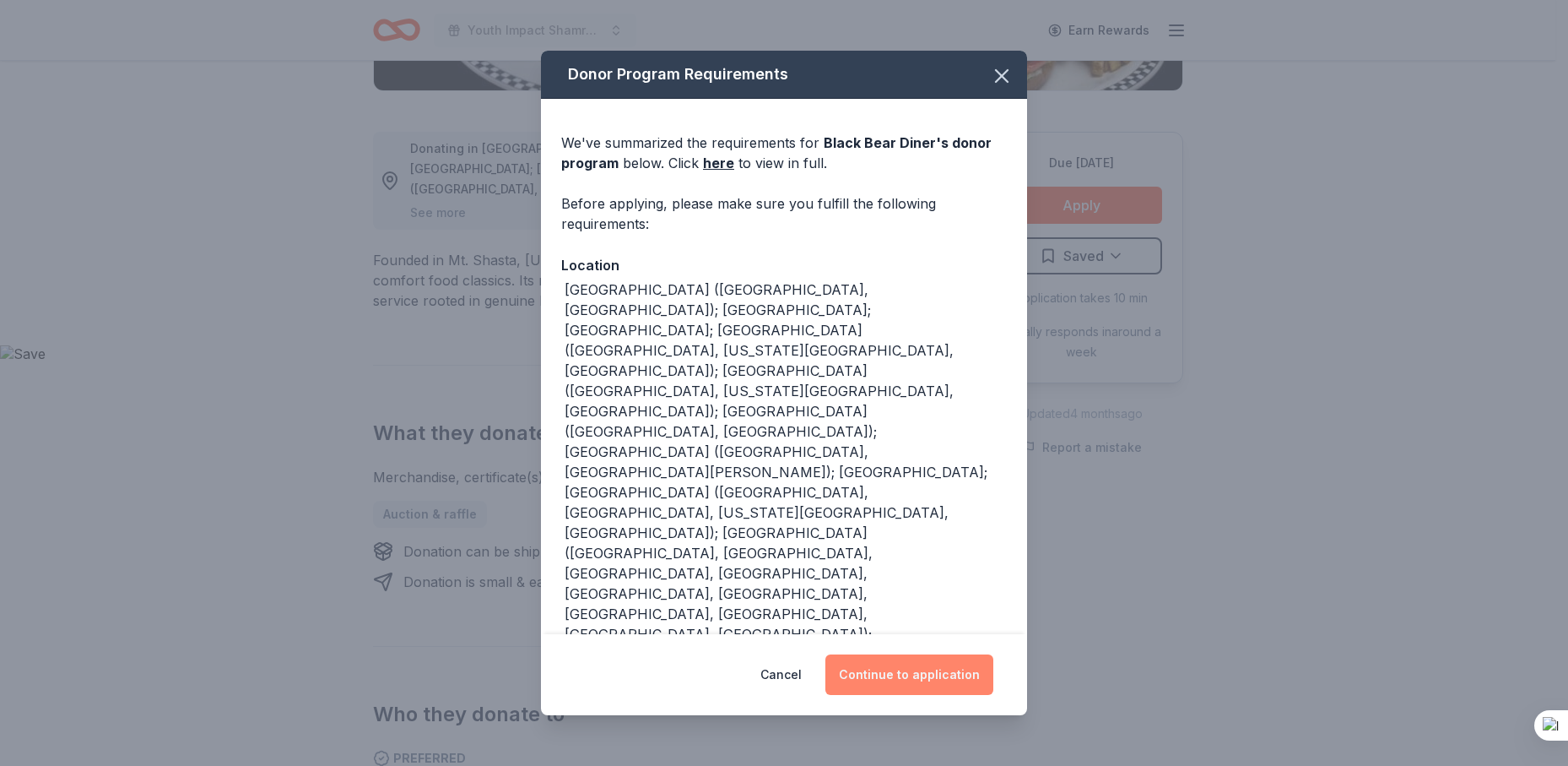
click at [888, 659] on button "Continue to application" at bounding box center [909, 674] width 168 height 40
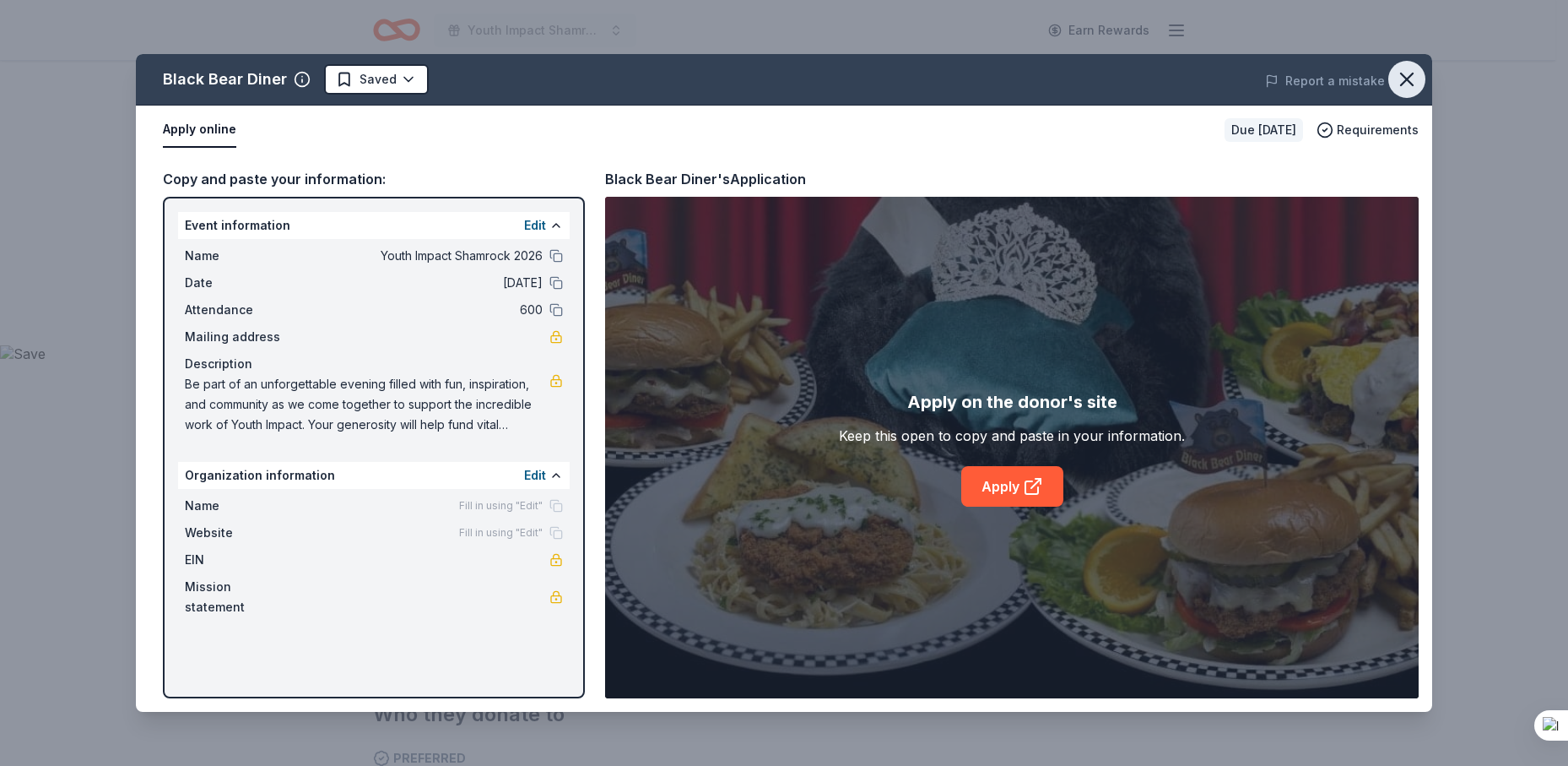
click at [1399, 81] on icon "button" at bounding box center [1406, 79] width 24 height 24
